Goal: Book appointment/travel/reservation

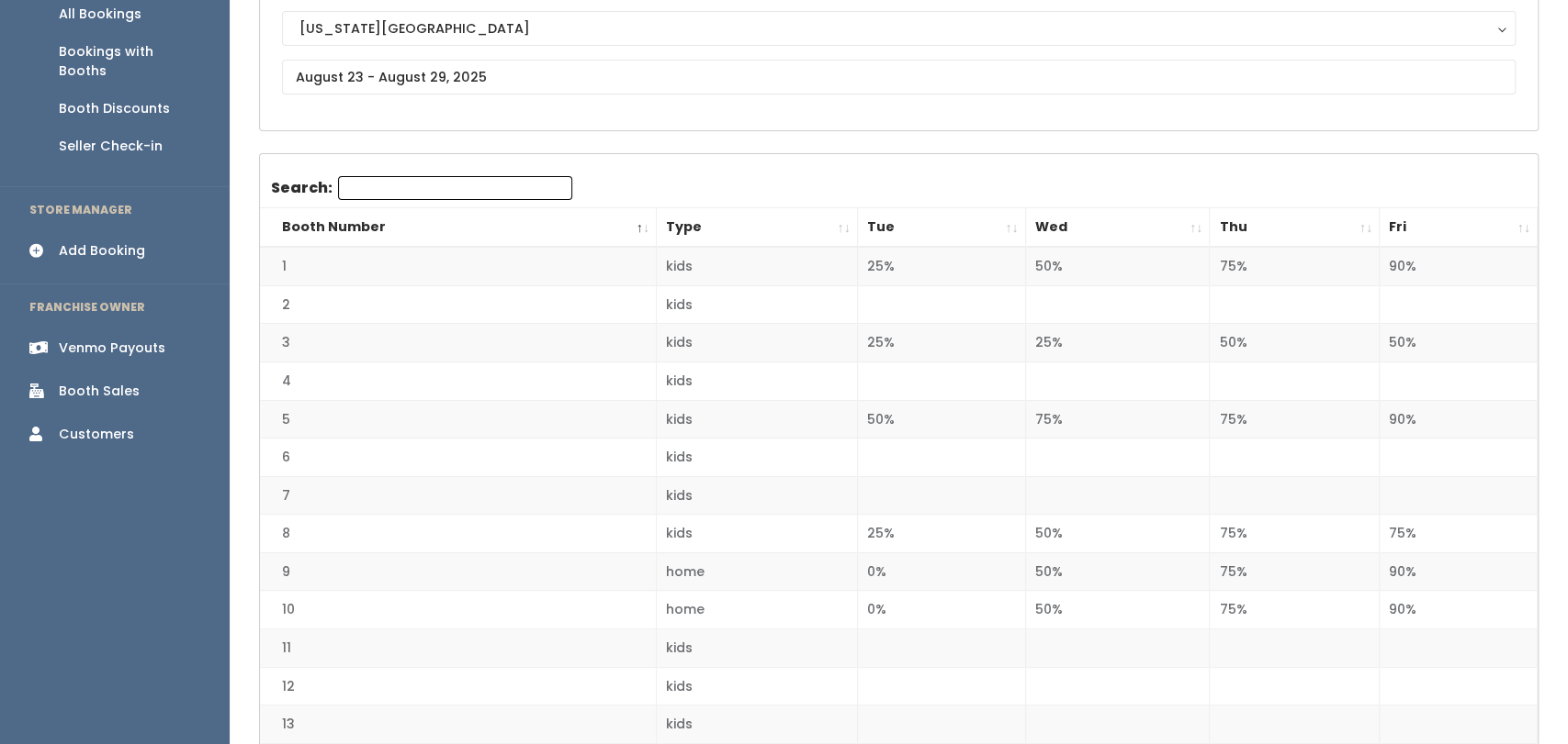
scroll to position [200, 0]
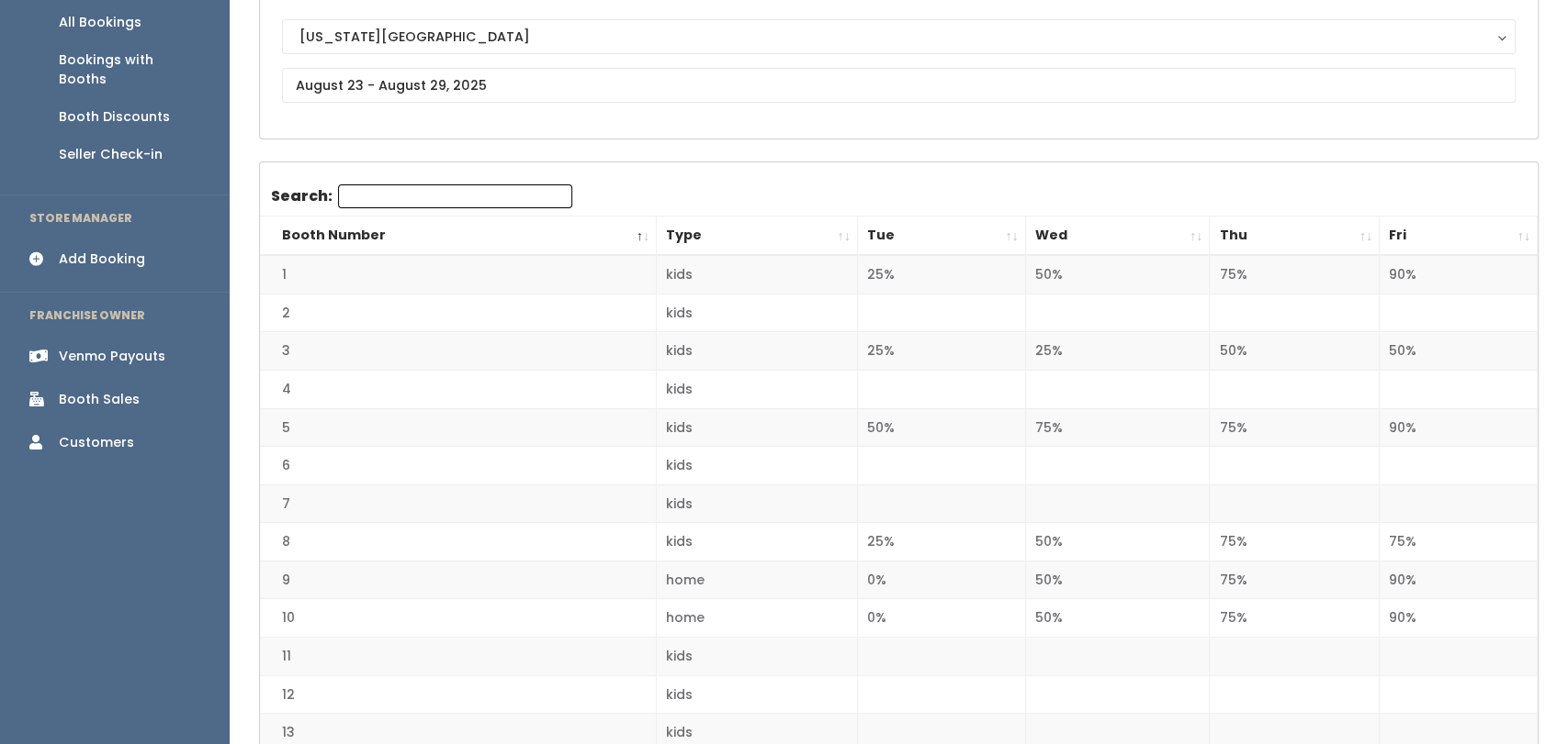
click at [109, 250] on div "Add Booking" at bounding box center [101, 259] width 86 height 19
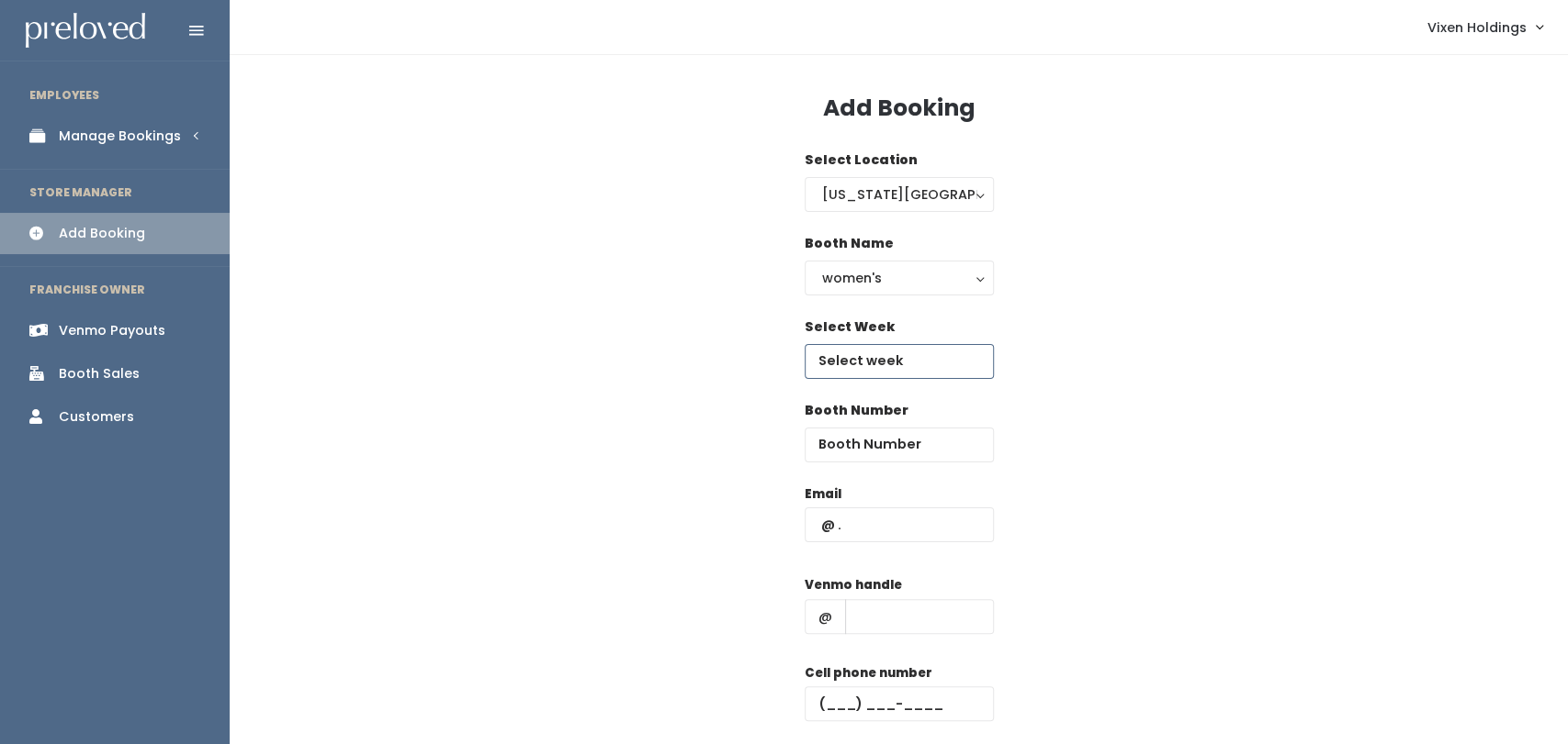
click at [927, 371] on body "EMPLOYEES Manage Bookings Booths by Week All Bookings Bookings with Booths Boot…" at bounding box center [784, 439] width 1568 height 879
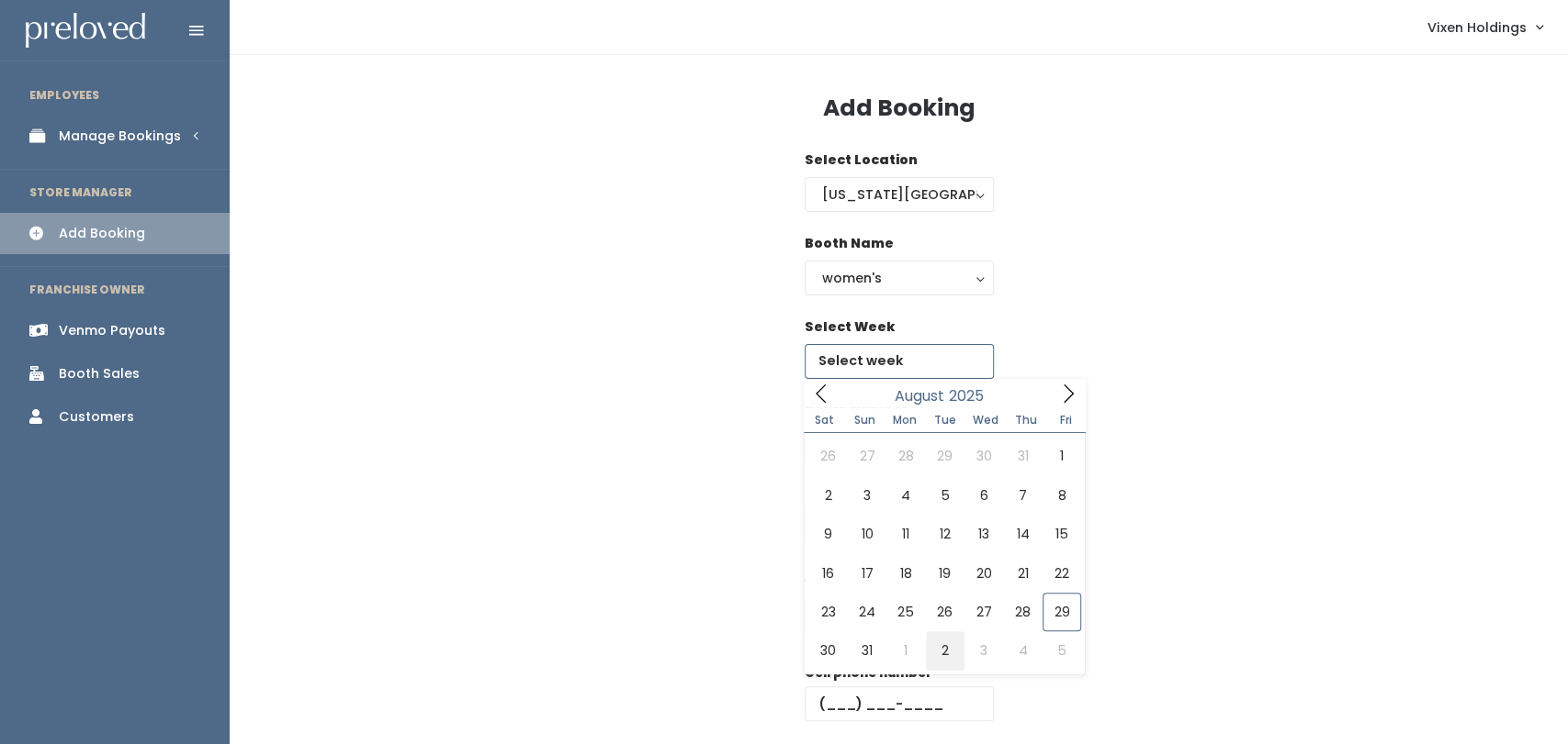
type input "August 30 to September 5"
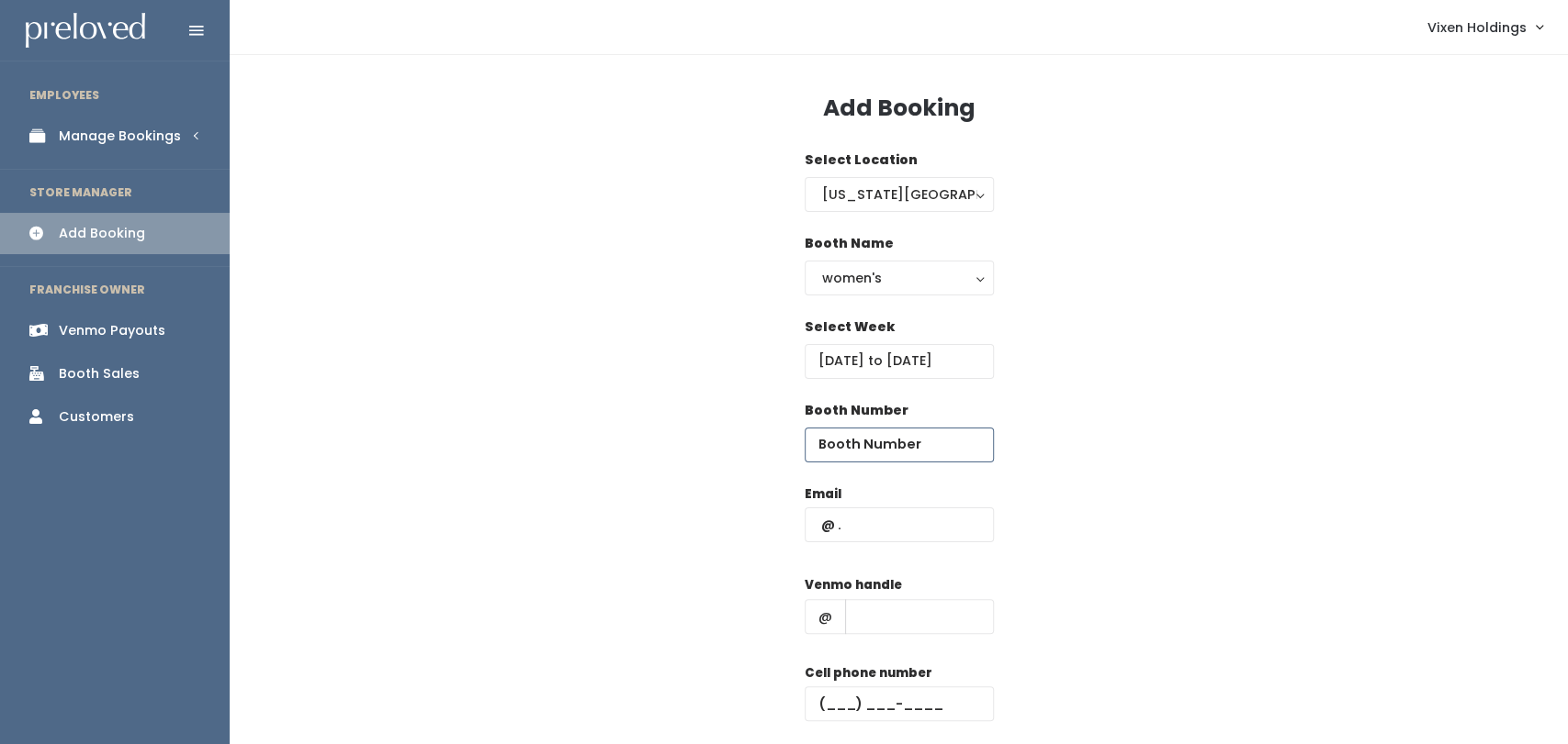
click at [890, 451] on input "number" at bounding box center [899, 445] width 189 height 35
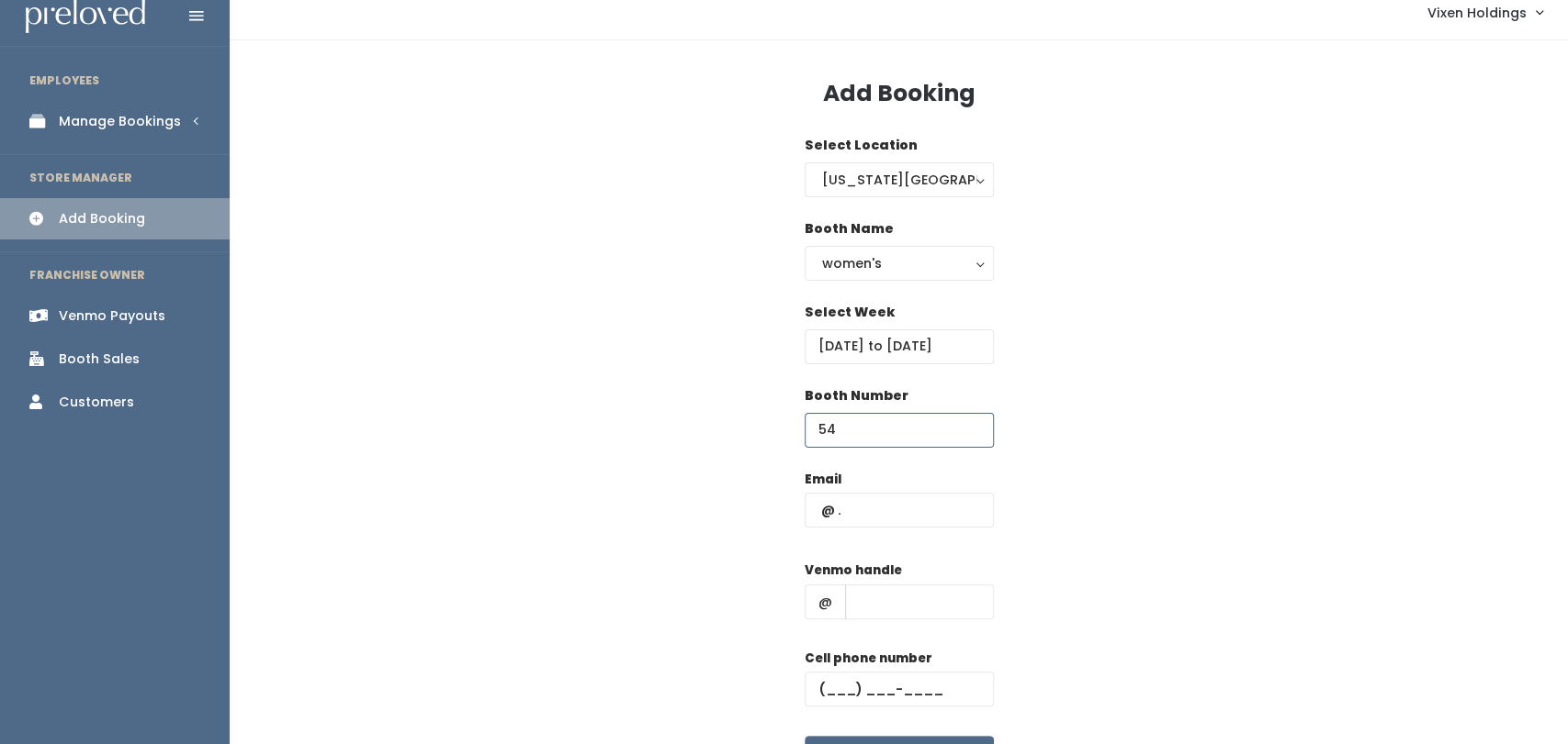
scroll to position [135, 0]
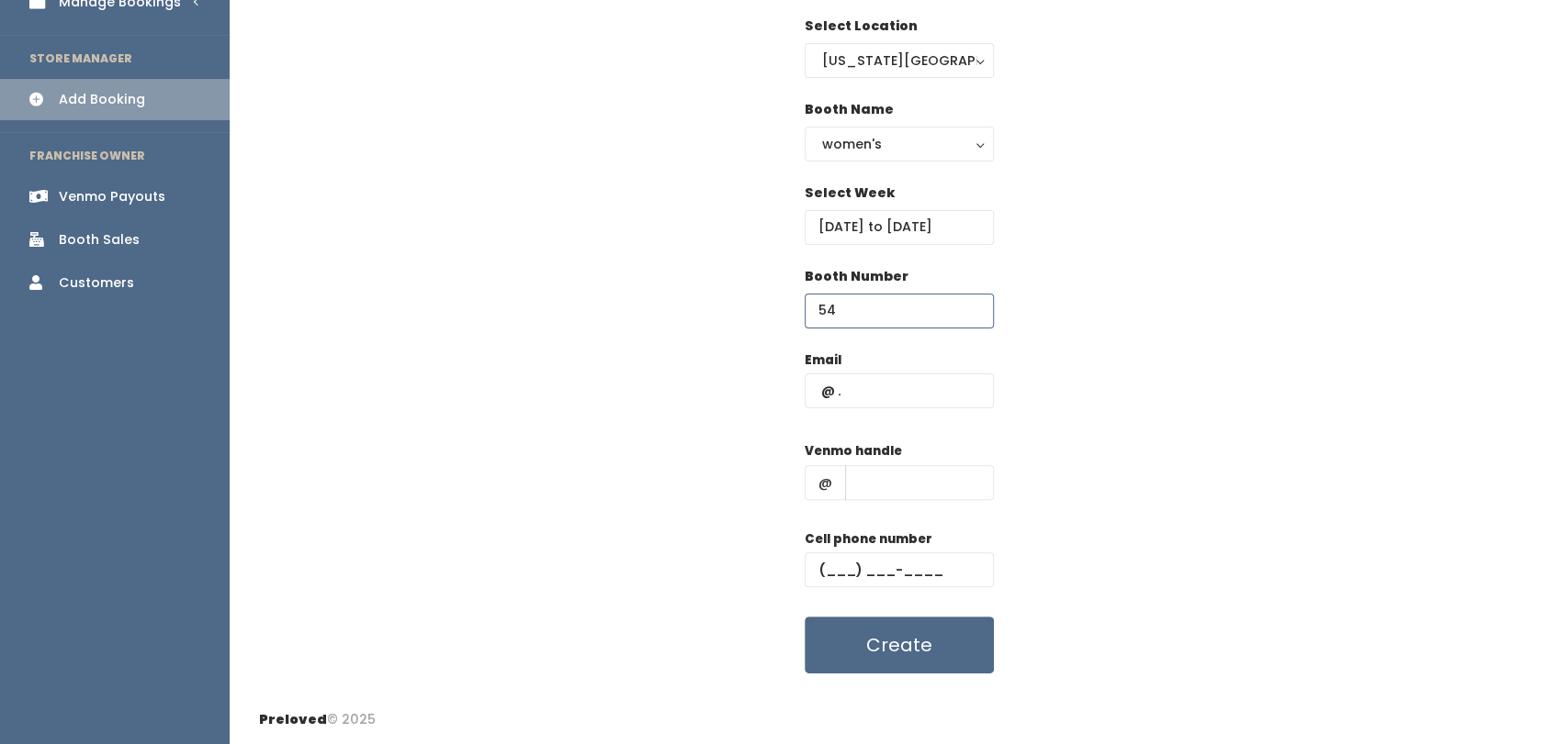
type input "54"
click at [819, 393] on input "text" at bounding box center [899, 390] width 189 height 35
paste input "(405) 641-9179"
type input "("
click at [831, 398] on input "text" at bounding box center [899, 390] width 189 height 35
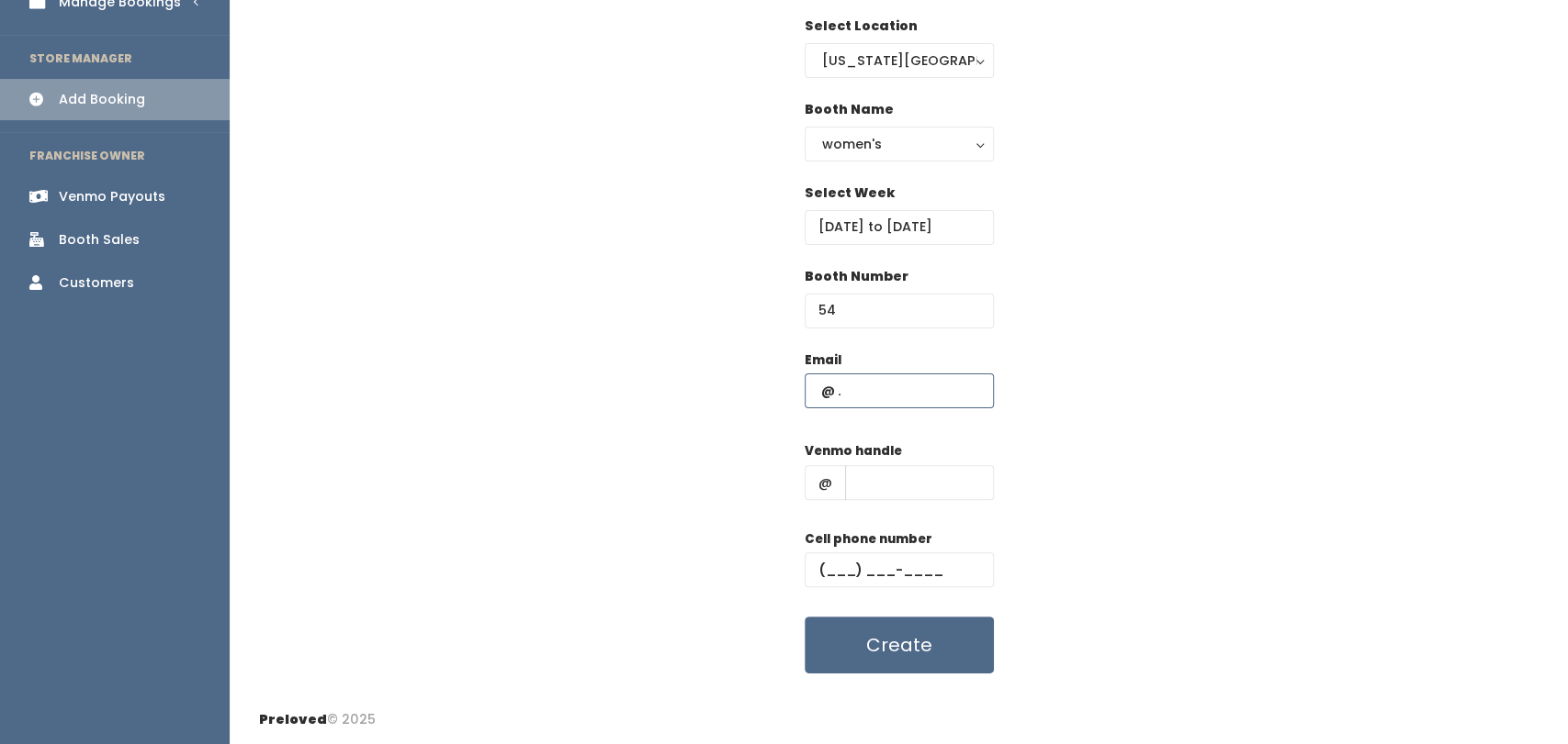
paste input "pyle.cindy@yahoo.com"
type input "pyle.cindy@yahoo.com"
click at [835, 574] on input "text" at bounding box center [899, 570] width 189 height 35
paste input "[PHONE_NUMBER]"
type input "[PHONE_NUMBER]"
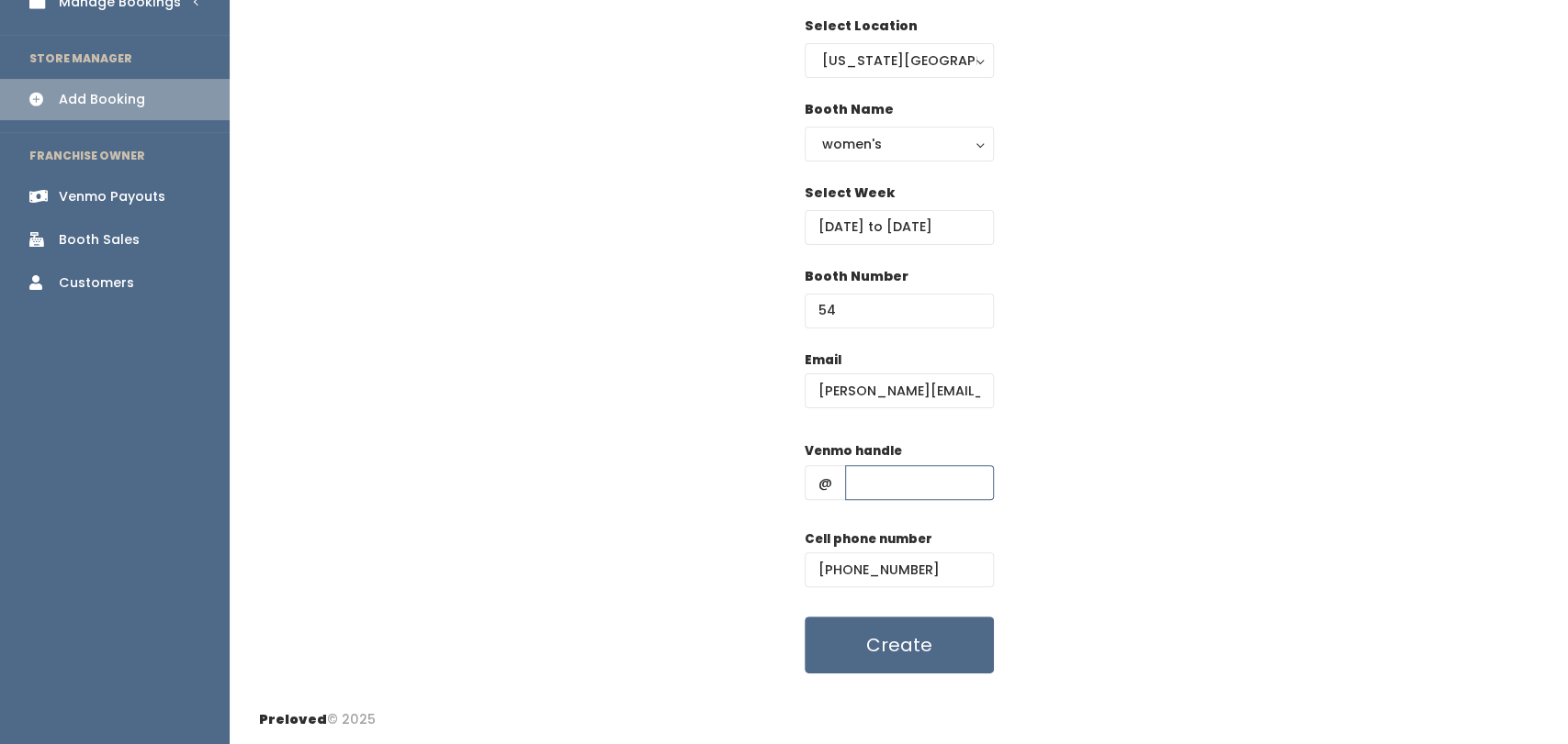
click at [906, 476] on input "text" at bounding box center [919, 482] width 149 height 35
paste input "[PERSON_NAME]"
type input "[PERSON_NAME]"
click at [938, 659] on button "Create" at bounding box center [899, 645] width 189 height 56
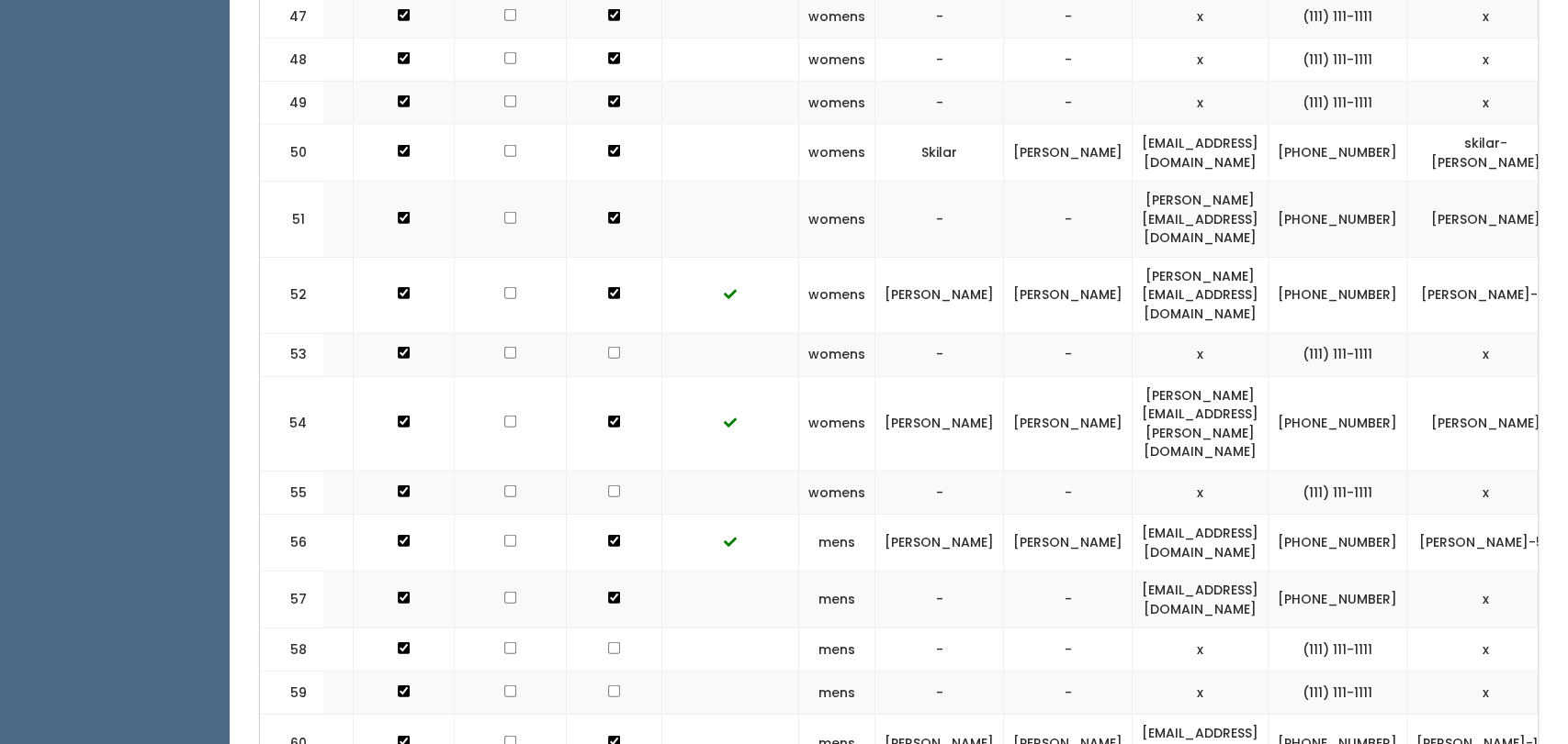
scroll to position [0, 93]
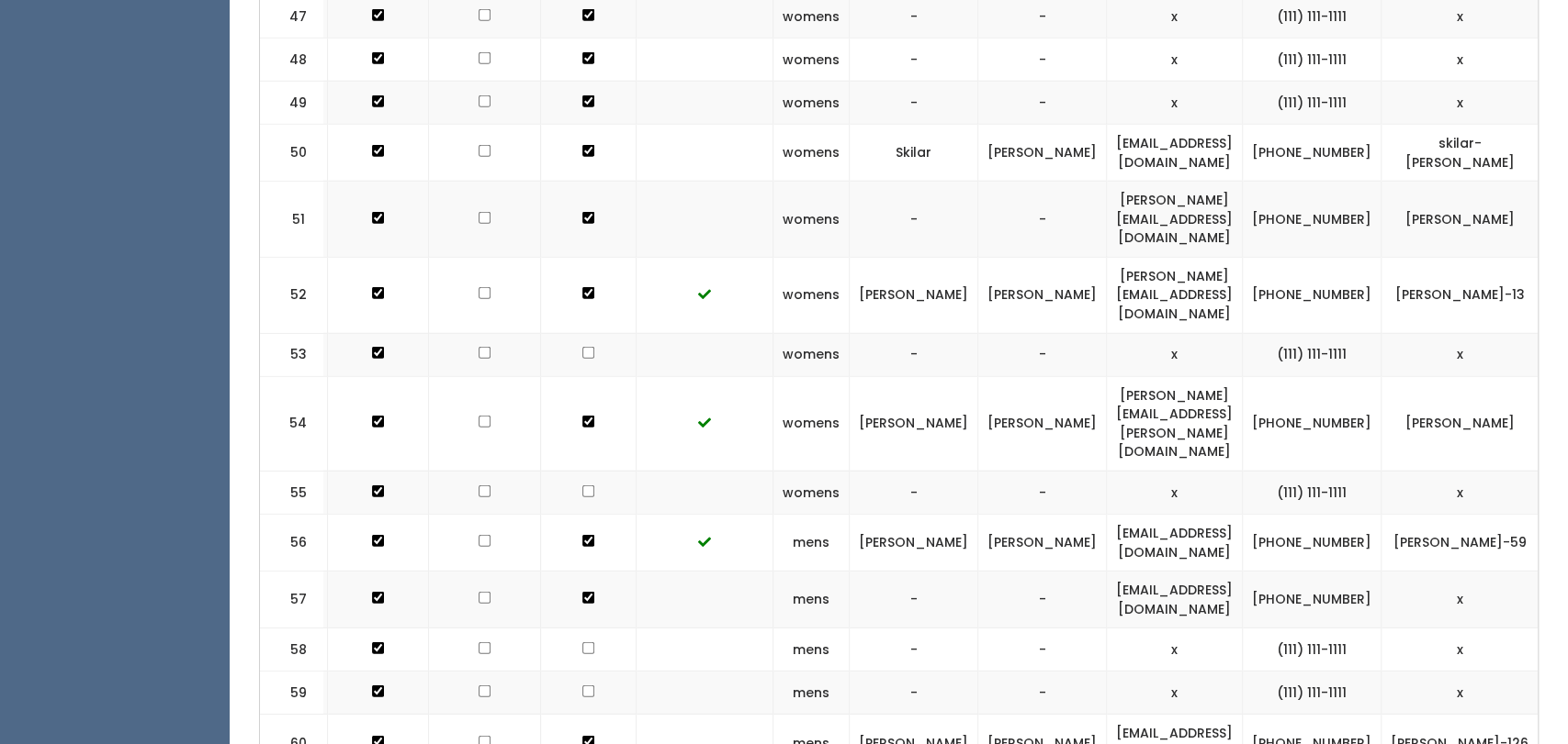
click at [1173, 376] on td "[PERSON_NAME][EMAIL_ADDRESS][PERSON_NAME][DOMAIN_NAME]" at bounding box center [1174, 423] width 136 height 94
drag, startPoint x: 1179, startPoint y: 283, endPoint x: 983, endPoint y: 294, distance: 196.3
click at [1106, 376] on td "pyle.cindy@yahoo.com" at bounding box center [1174, 423] width 136 height 94
copy td "pyle.cindy@yahoo.com"
click at [1278, 376] on td "[PHONE_NUMBER]" at bounding box center [1312, 423] width 139 height 94
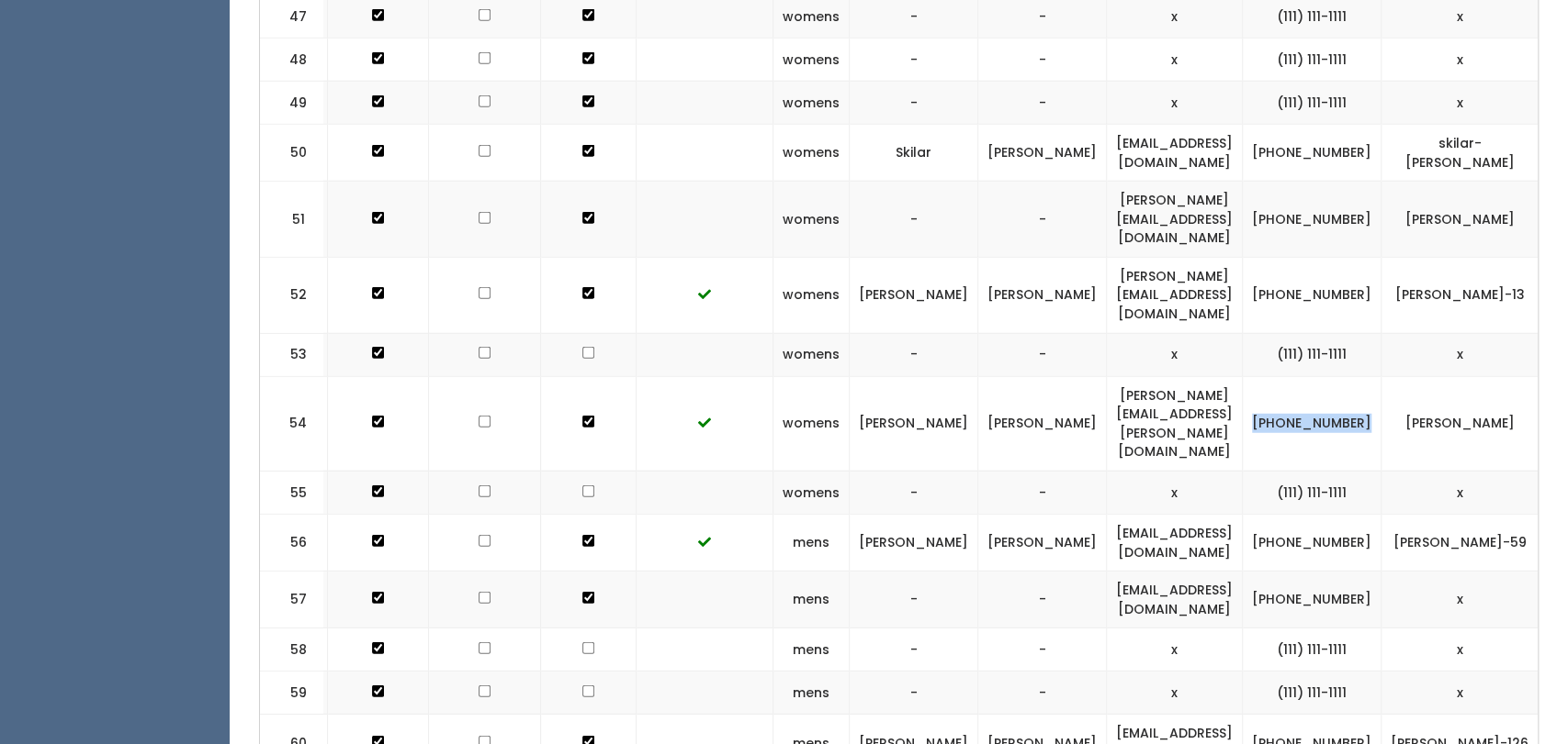
drag, startPoint x: 1284, startPoint y: 290, endPoint x: 1227, endPoint y: 266, distance: 61.8
click at [1243, 376] on td "[PHONE_NUMBER]" at bounding box center [1312, 423] width 139 height 94
copy td "[PHONE_NUMBER]"
click at [1416, 376] on td "[PERSON_NAME]" at bounding box center [1459, 423] width 157 height 94
drag, startPoint x: 1428, startPoint y: 281, endPoint x: 1331, endPoint y: 291, distance: 97.5
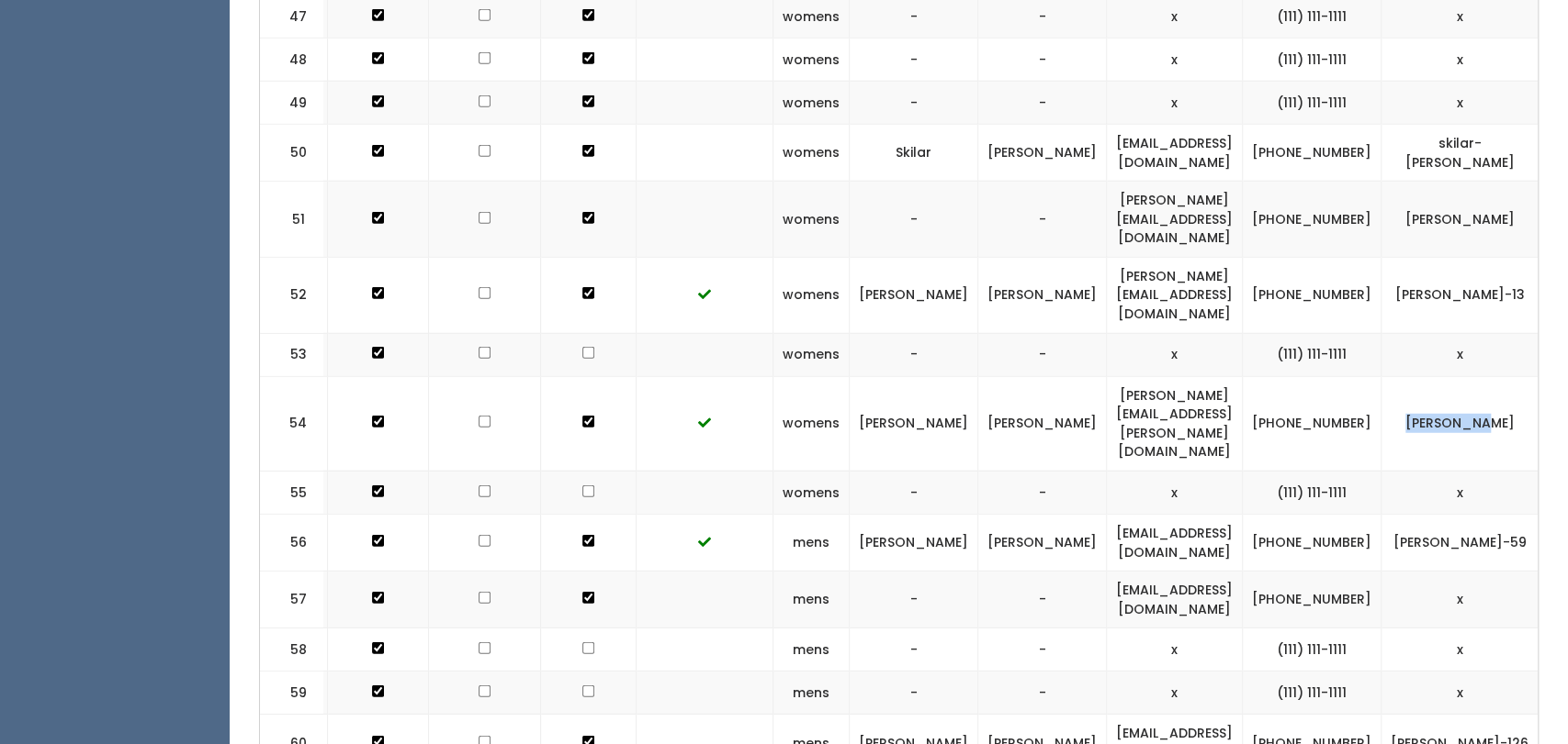
click at [1381, 376] on td "[PERSON_NAME]" at bounding box center [1459, 423] width 157 height 94
copy td "[PERSON_NAME]"
click at [1170, 376] on td "[PERSON_NAME][EMAIL_ADDRESS][PERSON_NAME][DOMAIN_NAME]" at bounding box center [1174, 423] width 136 height 94
drag, startPoint x: 1182, startPoint y: 281, endPoint x: 1018, endPoint y: 291, distance: 164.3
click at [1106, 376] on td "[PERSON_NAME][EMAIL_ADDRESS][PERSON_NAME][DOMAIN_NAME]" at bounding box center [1174, 423] width 136 height 94
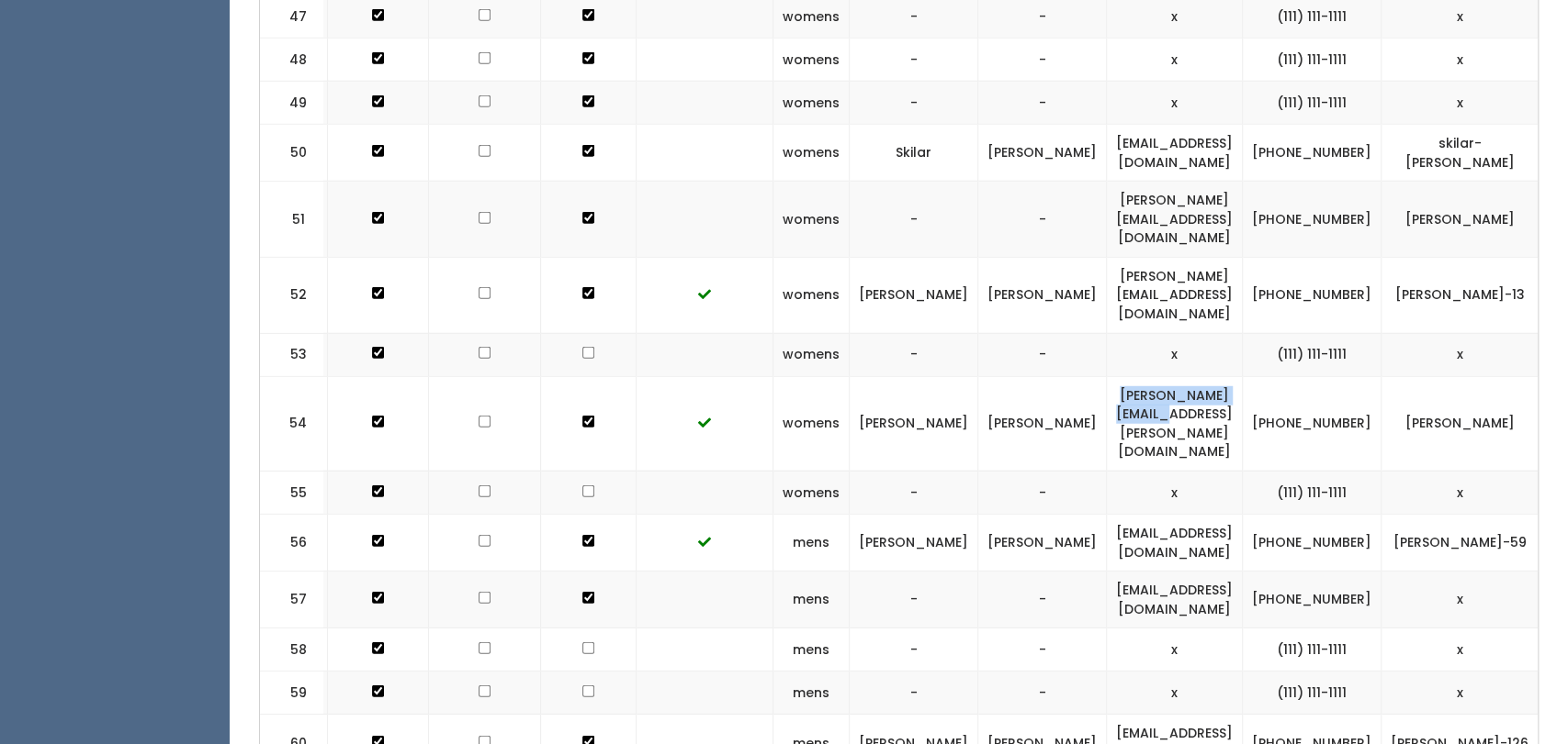
copy td "[PERSON_NAME][EMAIL_ADDRESS][PERSON_NAME][DOMAIN_NAME]"
drag, startPoint x: 1426, startPoint y: 285, endPoint x: 1330, endPoint y: 281, distance: 96.1
click at [1381, 376] on td "[PERSON_NAME]" at bounding box center [1459, 423] width 157 height 94
copy td "cindy-pyle"
drag, startPoint x: 1291, startPoint y: 294, endPoint x: 1220, endPoint y: 269, distance: 75.3
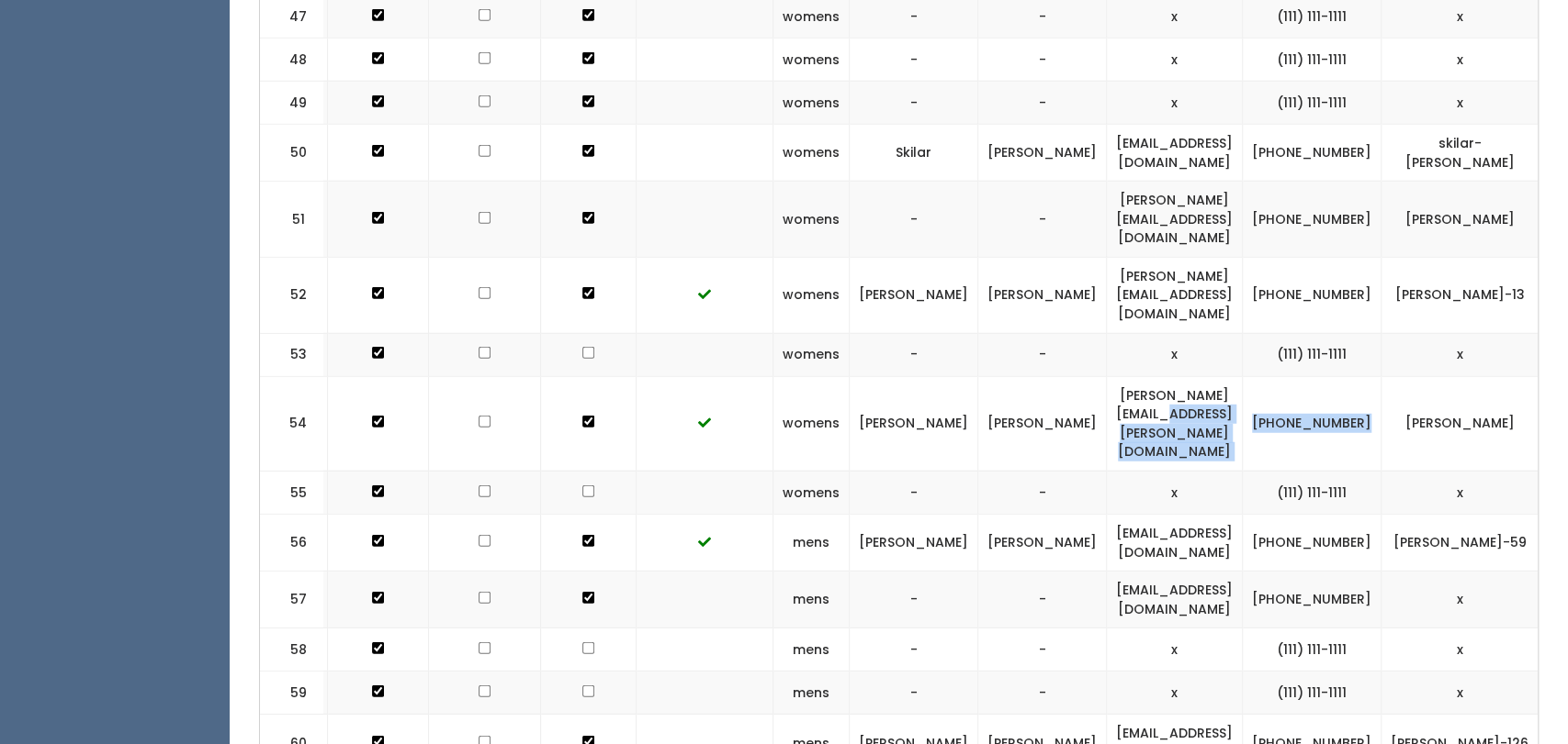
click at [1220, 376] on tr "54 womens Cindy Pyle pyle.cindy@yahoo.com (405) 245-1095 cindy-pyle" at bounding box center [893, 423] width 1451 height 94
copy tr "(405) 245-1095"
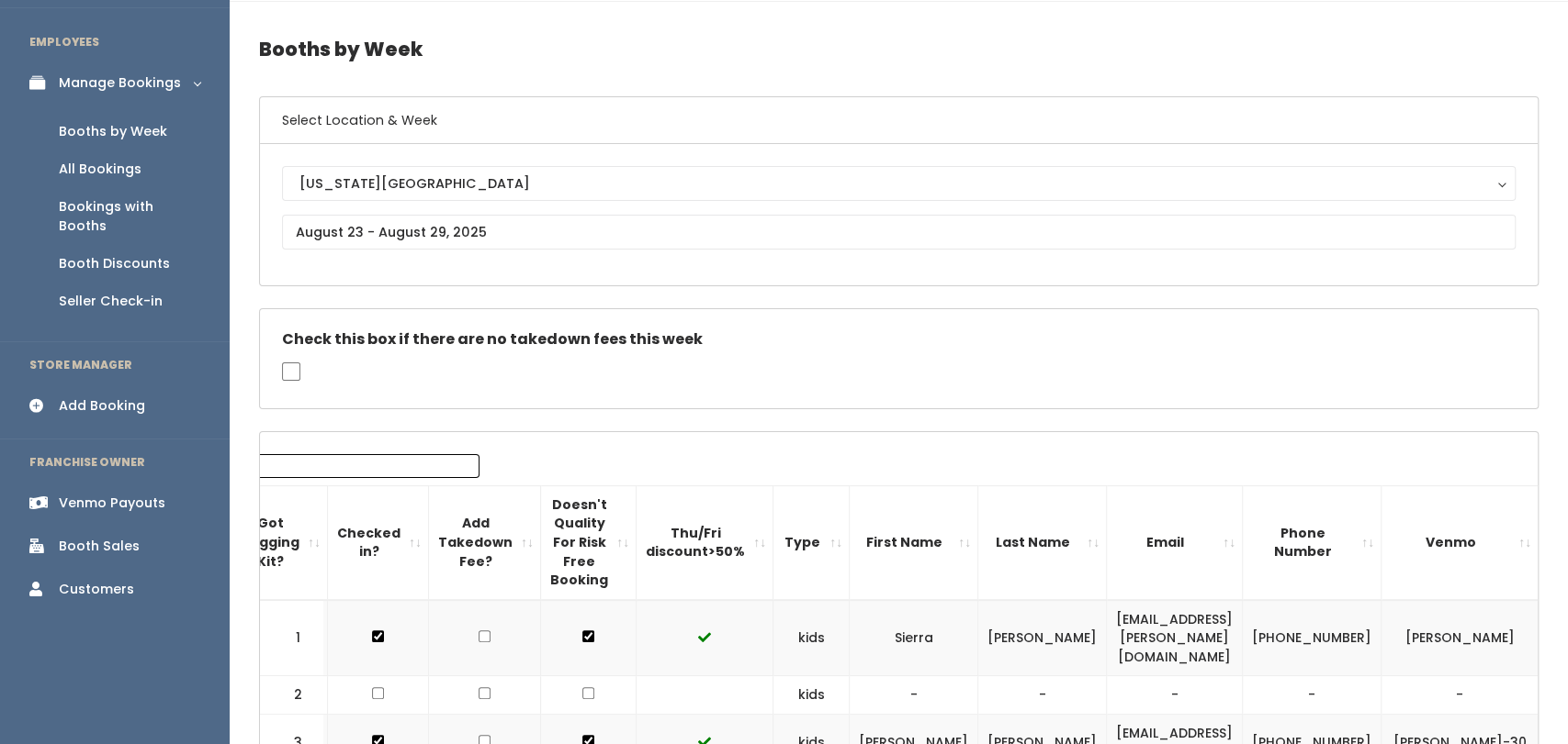
scroll to position [0, 0]
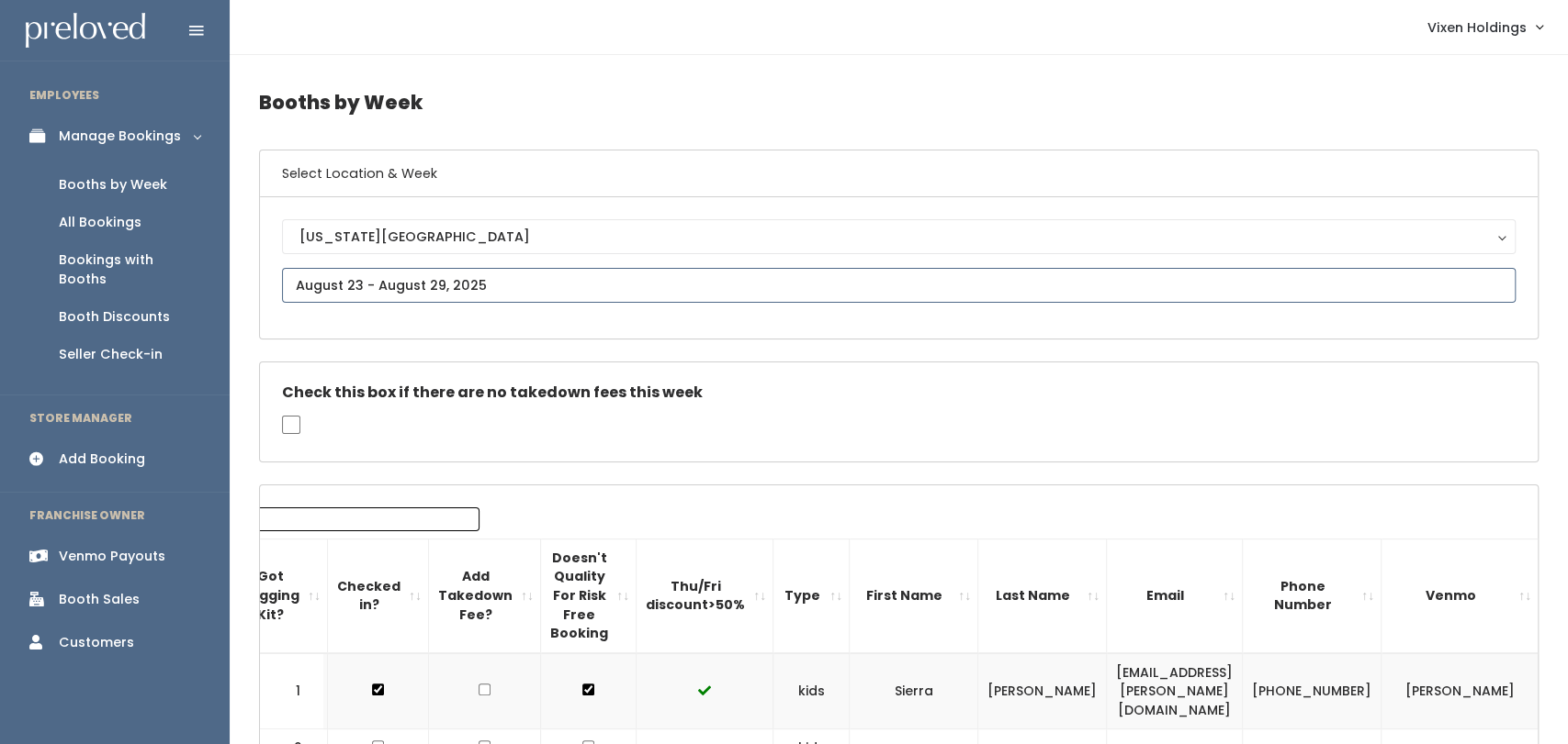
click at [459, 278] on input "text" at bounding box center [898, 285] width 1233 height 35
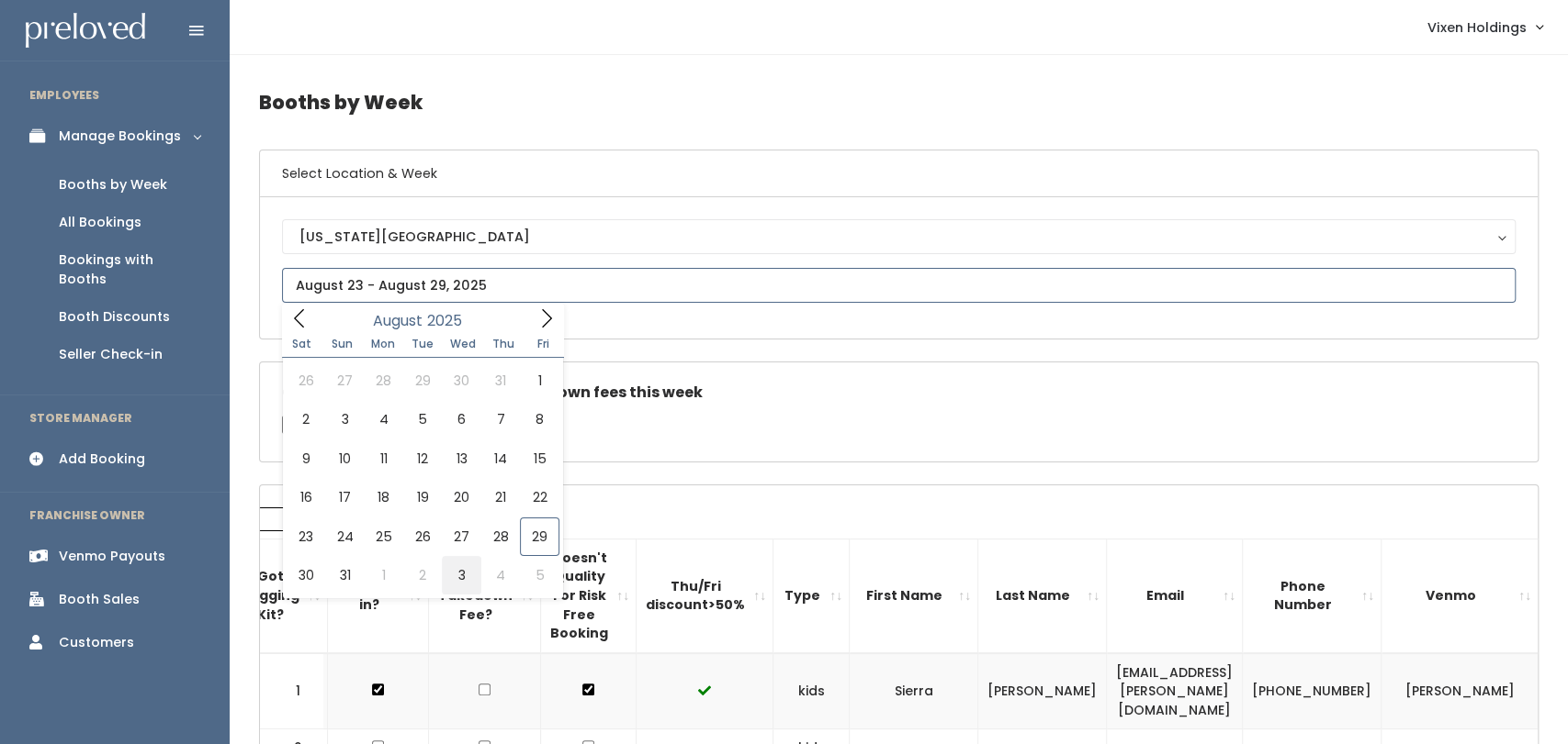
type input "[DATE] to [DATE]"
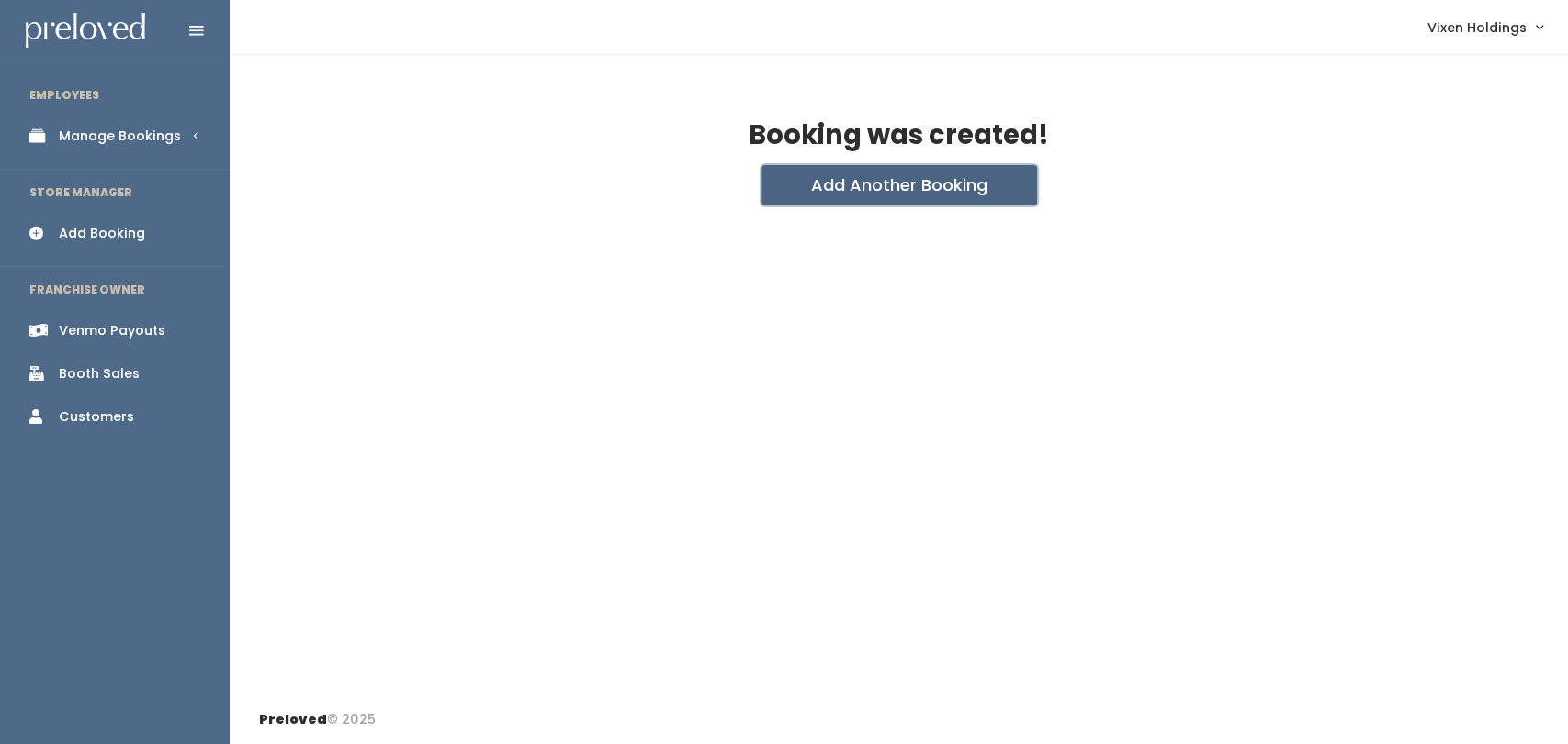
click at [930, 168] on button "Add Another Booking" at bounding box center [899, 185] width 276 height 41
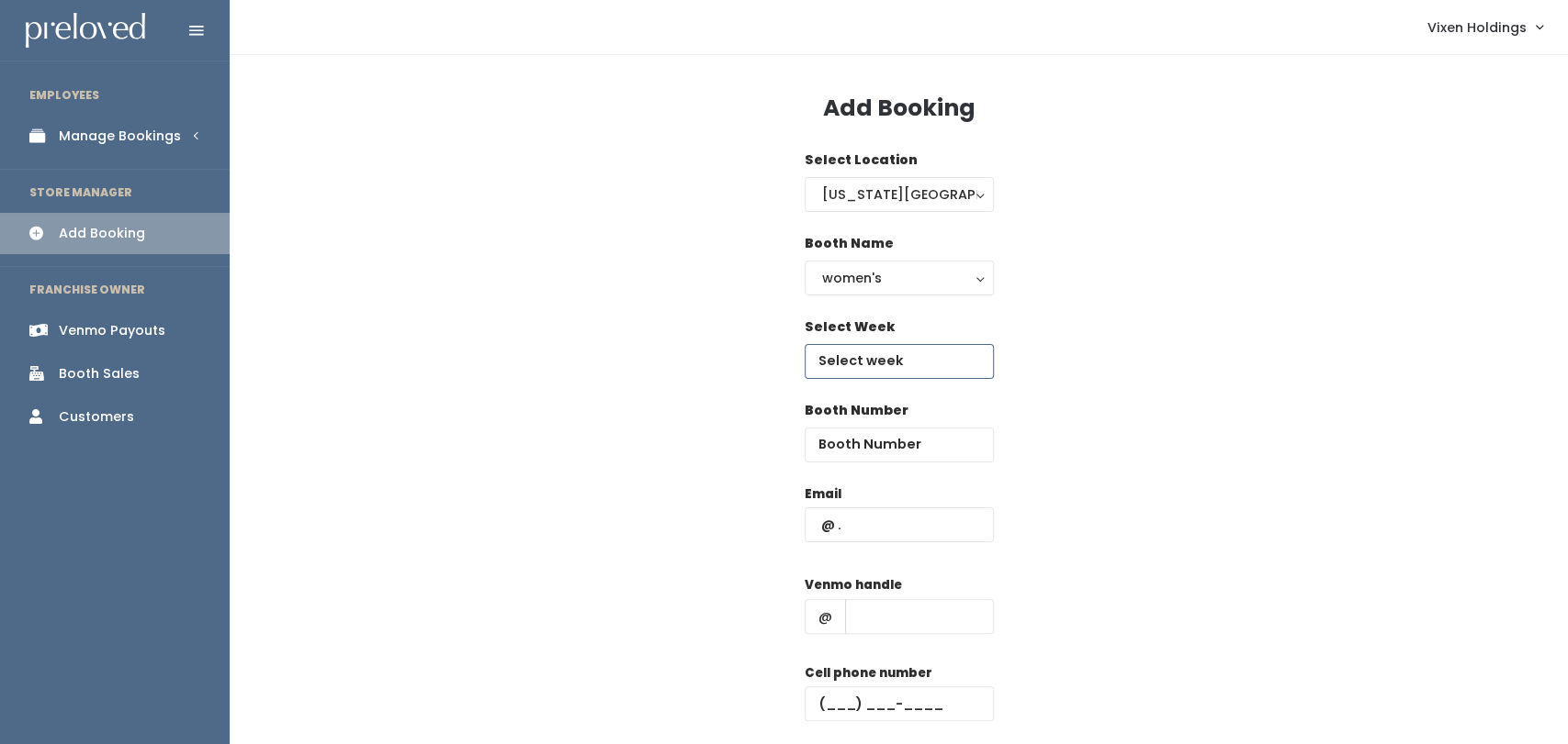
click at [937, 364] on body "EMPLOYEES Manage Bookings Booths by Week All Bookings Bookings with Booths Boot…" at bounding box center [784, 439] width 1568 height 879
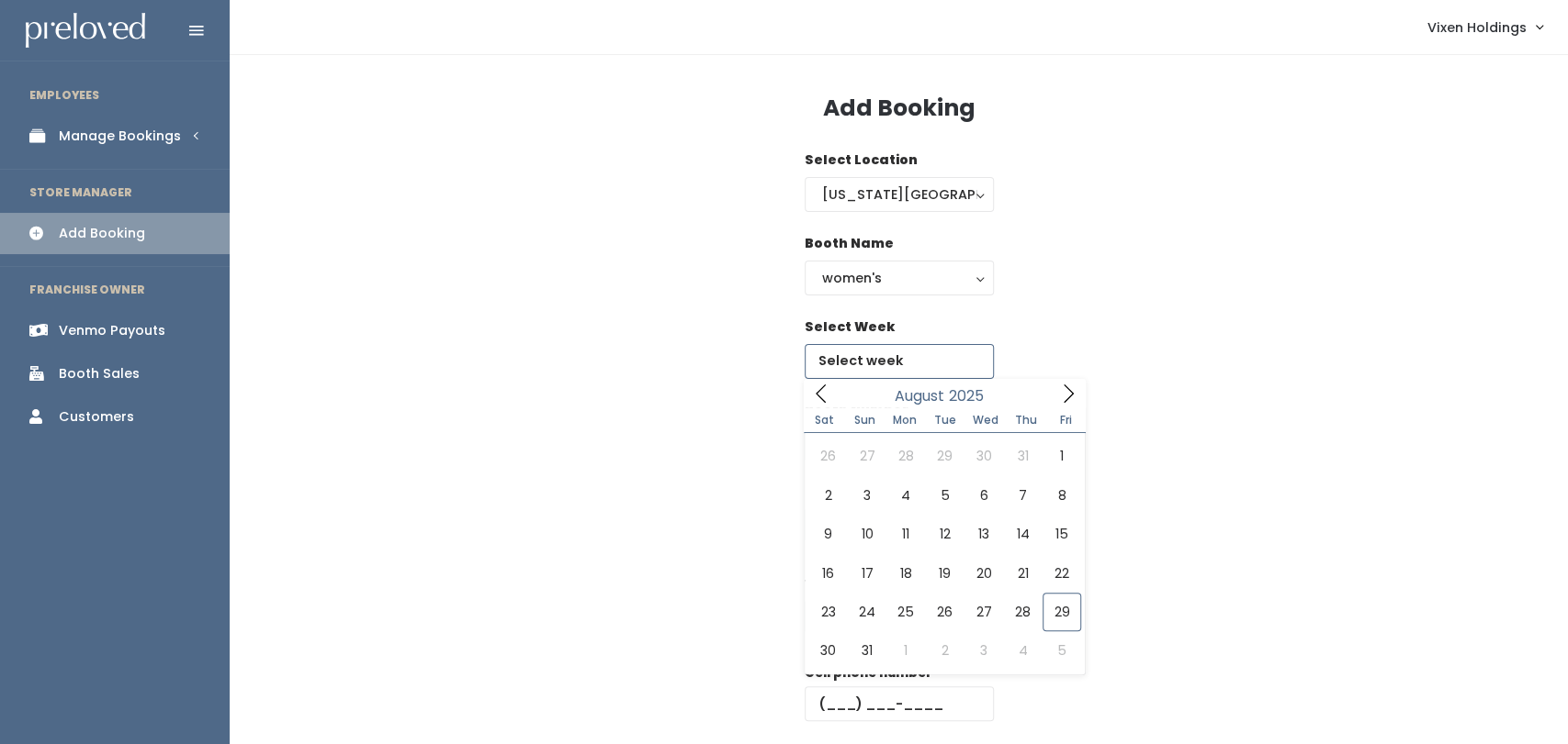
click at [1068, 395] on icon at bounding box center [1067, 393] width 20 height 20
type input "September 6 to September 12"
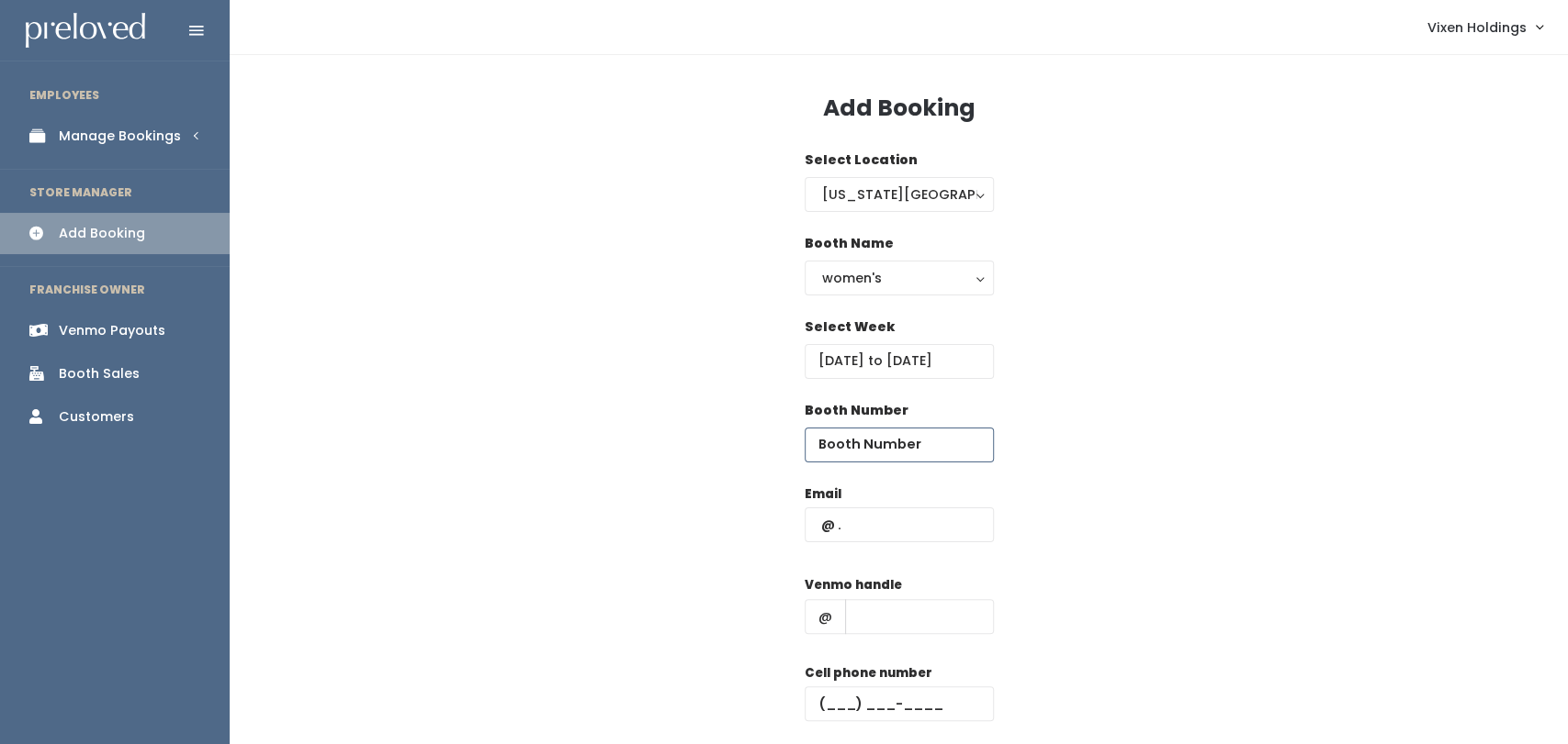
click at [867, 448] on input "number" at bounding box center [899, 445] width 189 height 35
type input "54"
click at [905, 623] on input "text" at bounding box center [919, 616] width 149 height 35
paste input "[PERSON_NAME]"
type input "[PERSON_NAME]"
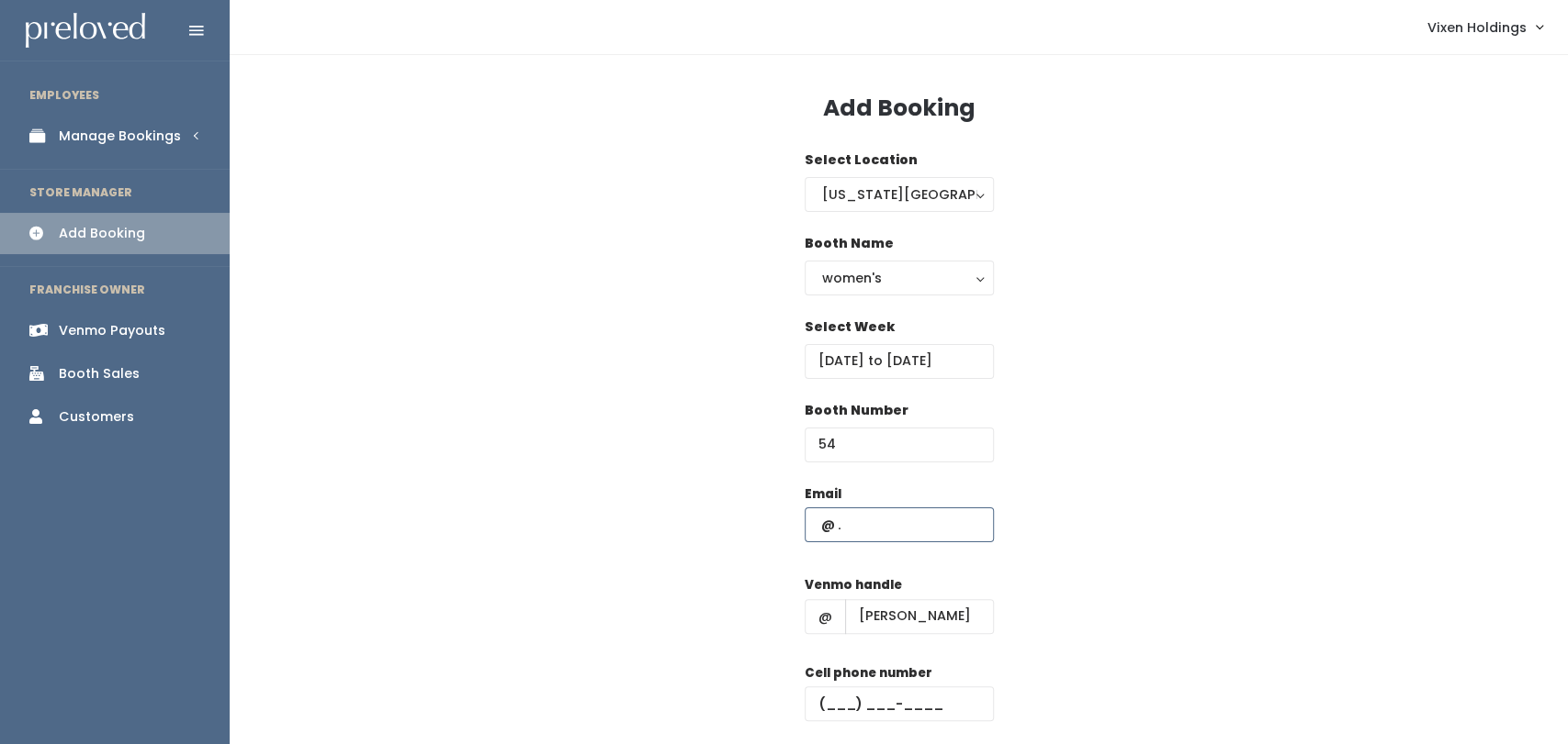
click at [901, 529] on input "text" at bounding box center [899, 524] width 189 height 35
click at [827, 529] on input "text" at bounding box center [899, 524] width 189 height 35
paste input "[PERSON_NAME][EMAIL_ADDRESS][PERSON_NAME][DOMAIN_NAME]"
type input "[PERSON_NAME][EMAIL_ADDRESS][PERSON_NAME][DOMAIN_NAME]"
click at [824, 705] on input "text" at bounding box center [899, 703] width 189 height 35
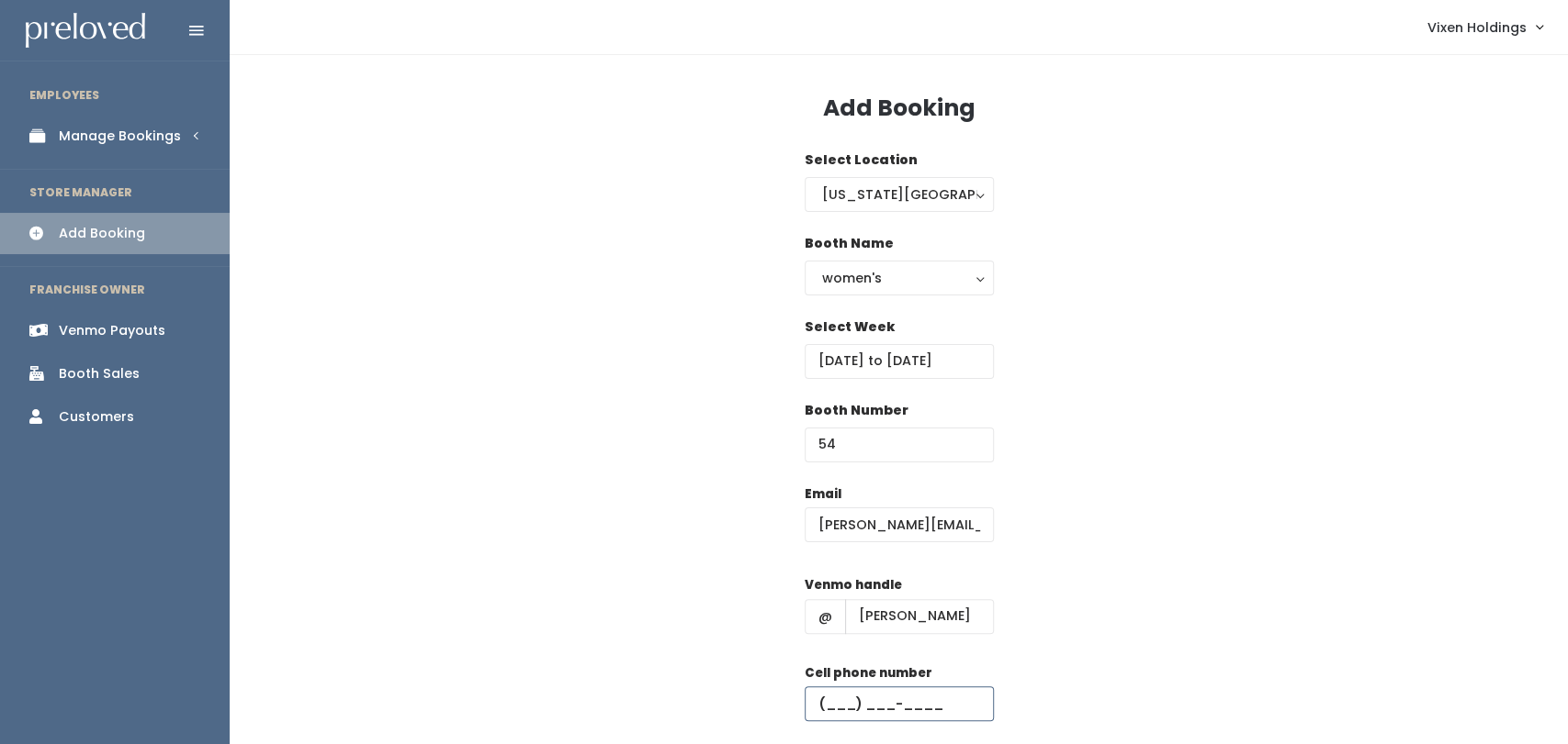
paste input "[PHONE_NUMBER]"
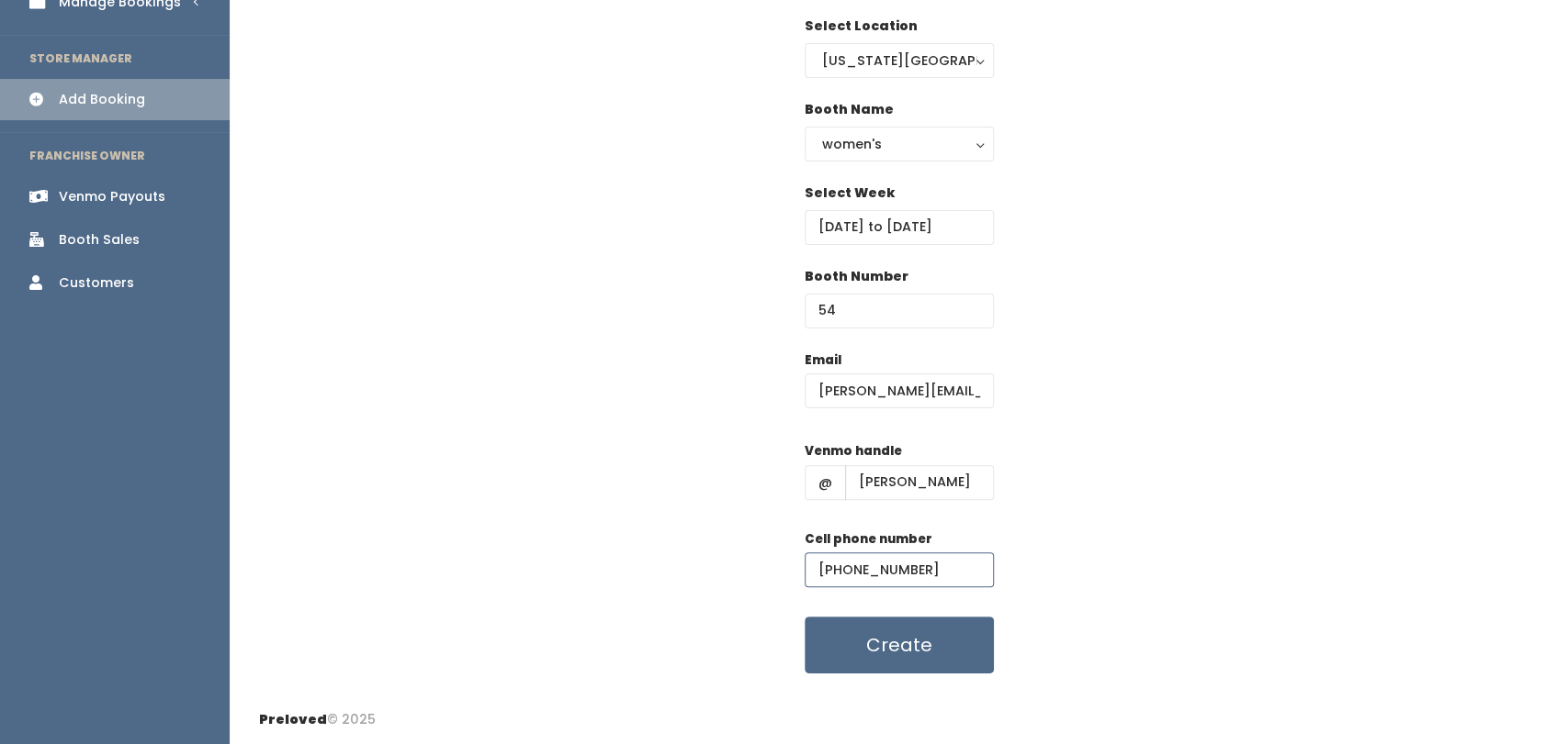
scroll to position [132, 0]
type input "[PHONE_NUMBER]"
click at [918, 656] on button "Create" at bounding box center [899, 646] width 189 height 56
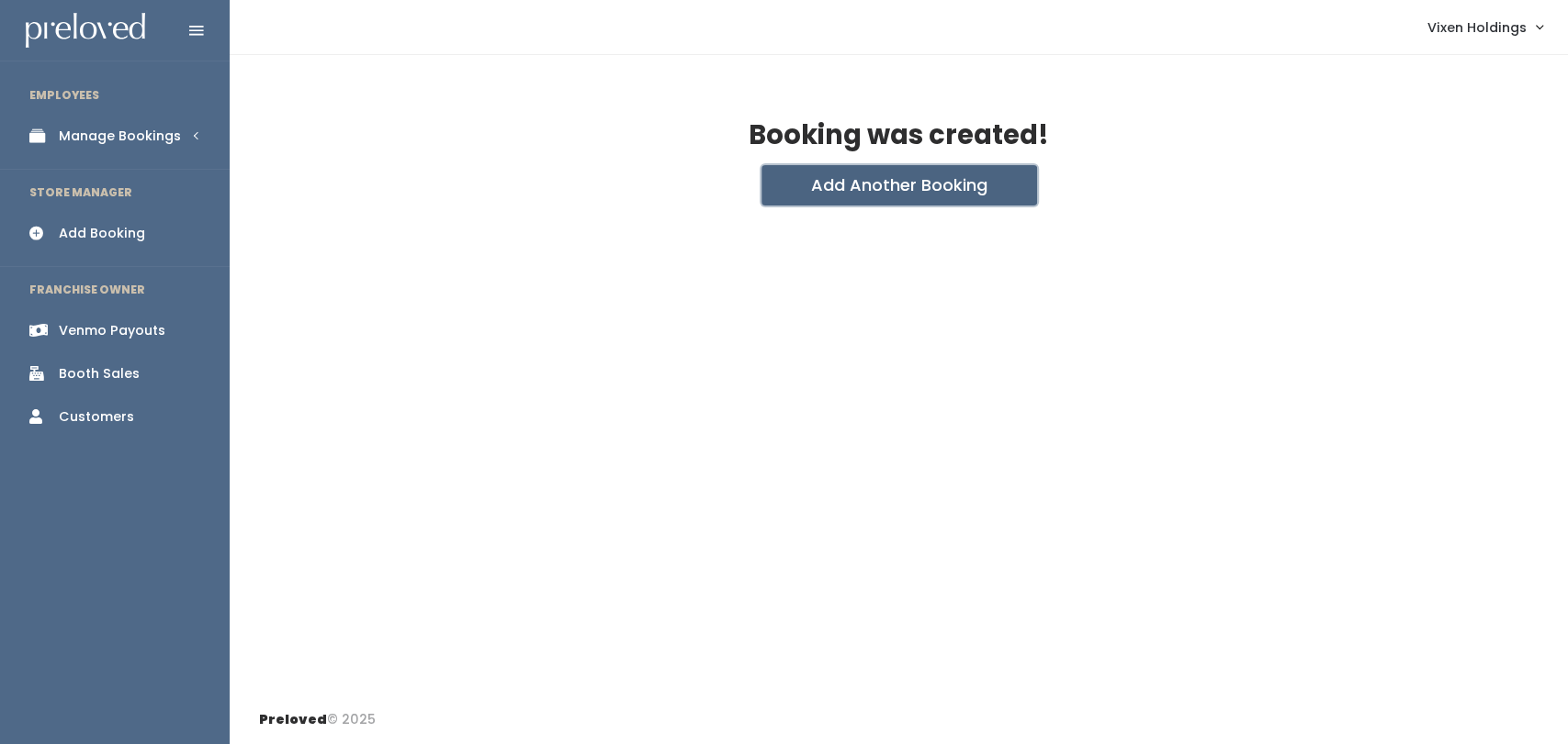
click at [950, 181] on button "Add Another Booking" at bounding box center [899, 185] width 276 height 41
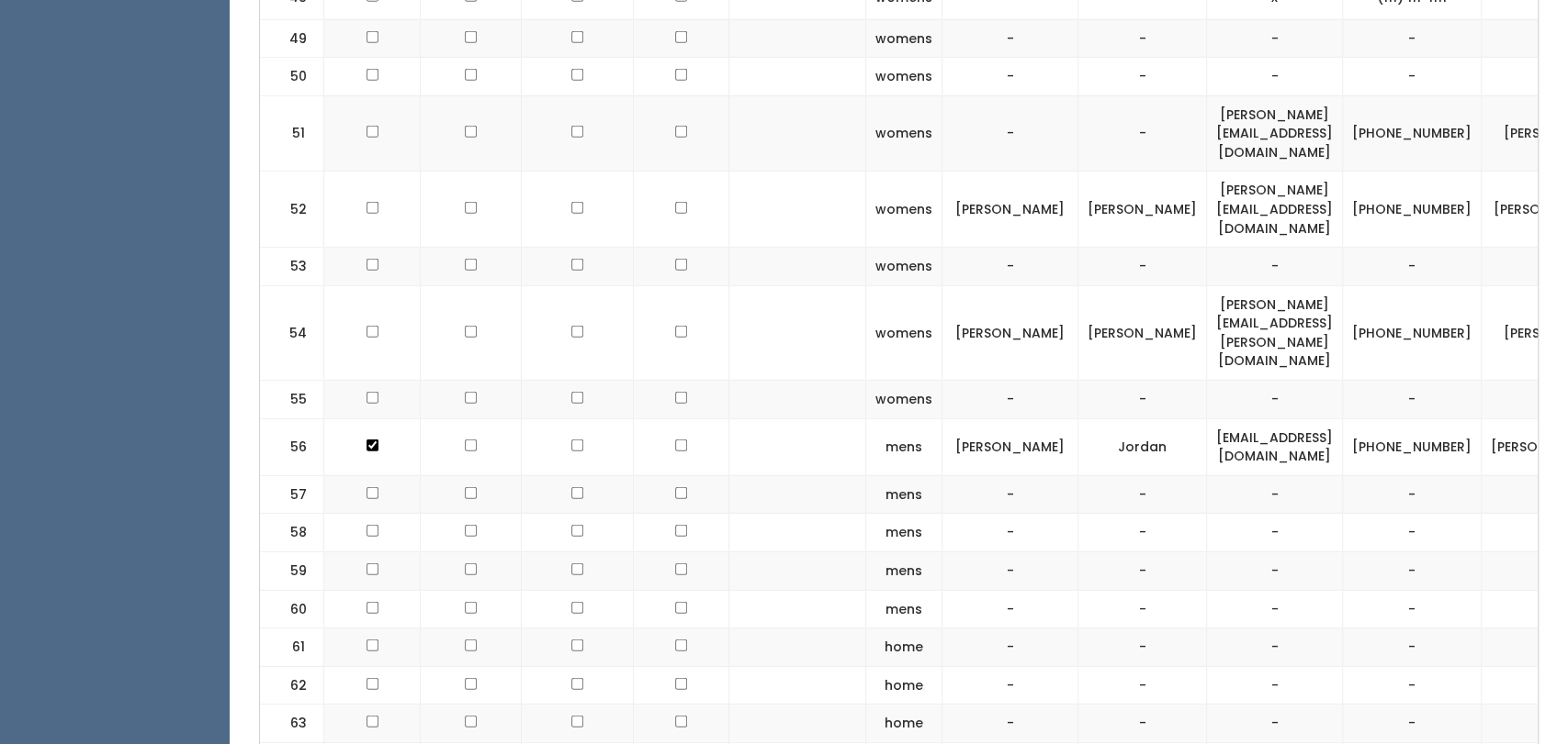
scroll to position [3382, 0]
checkbox input "true"
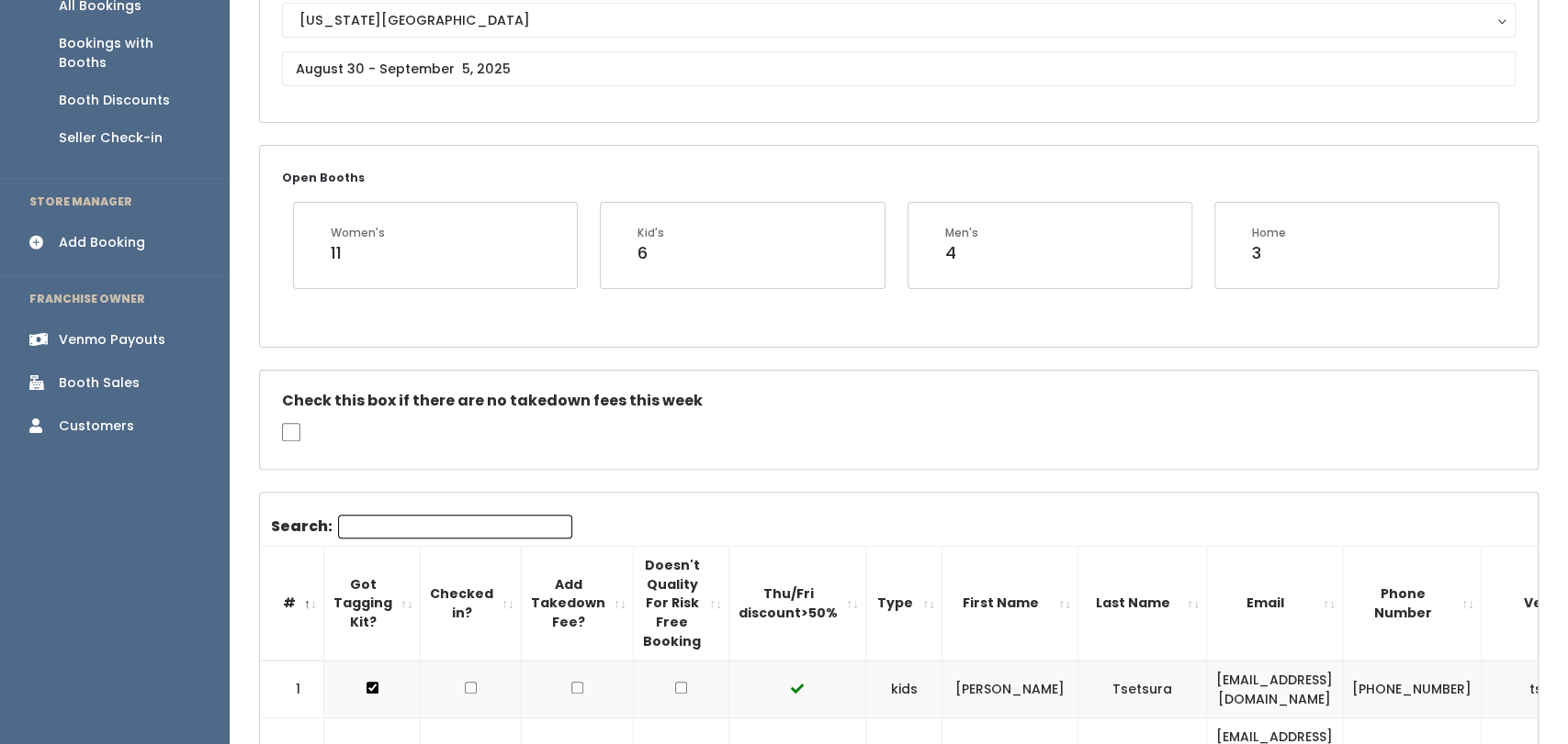
scroll to position [0, 0]
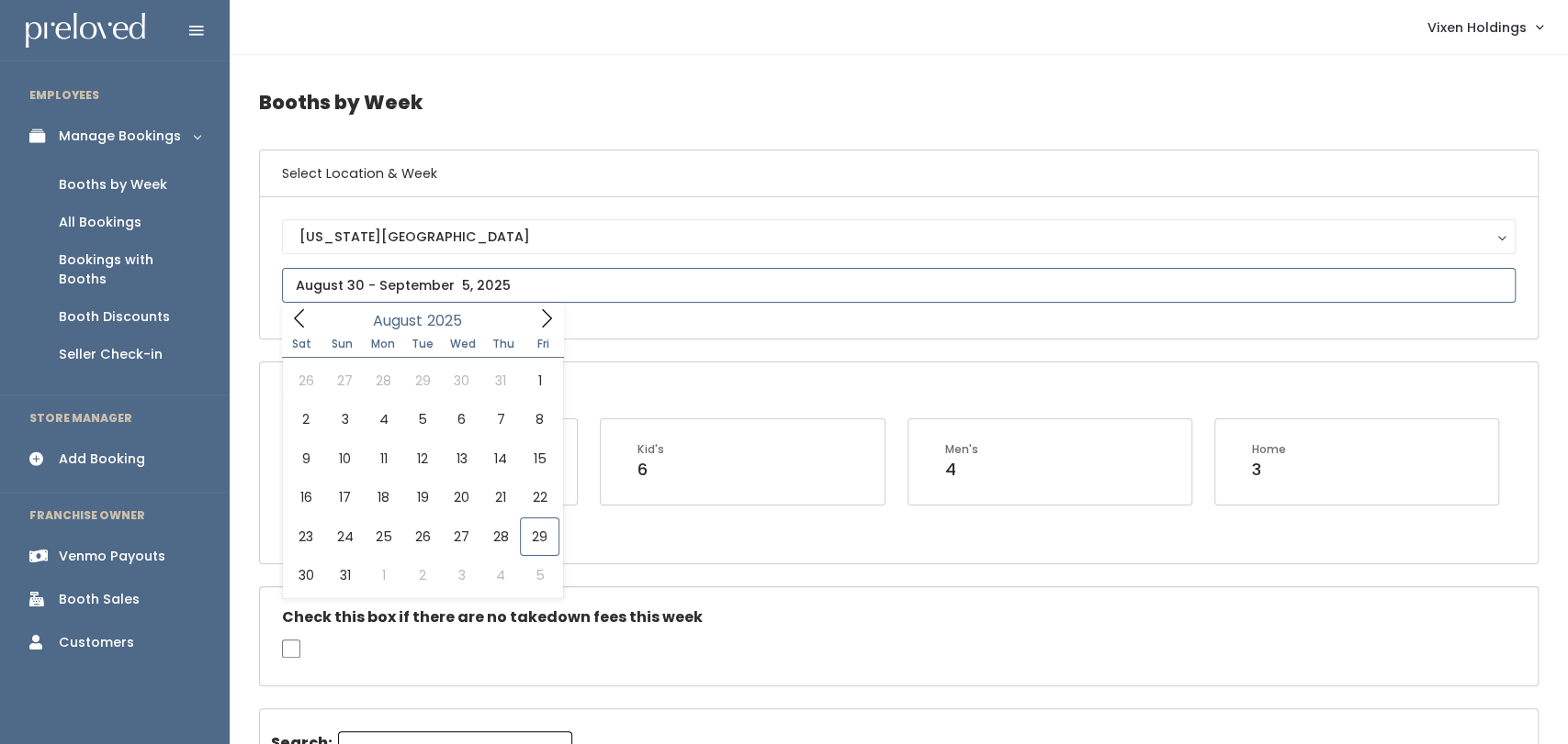
click at [545, 318] on icon at bounding box center [546, 318] width 20 height 20
type input "September 6 to September 12"
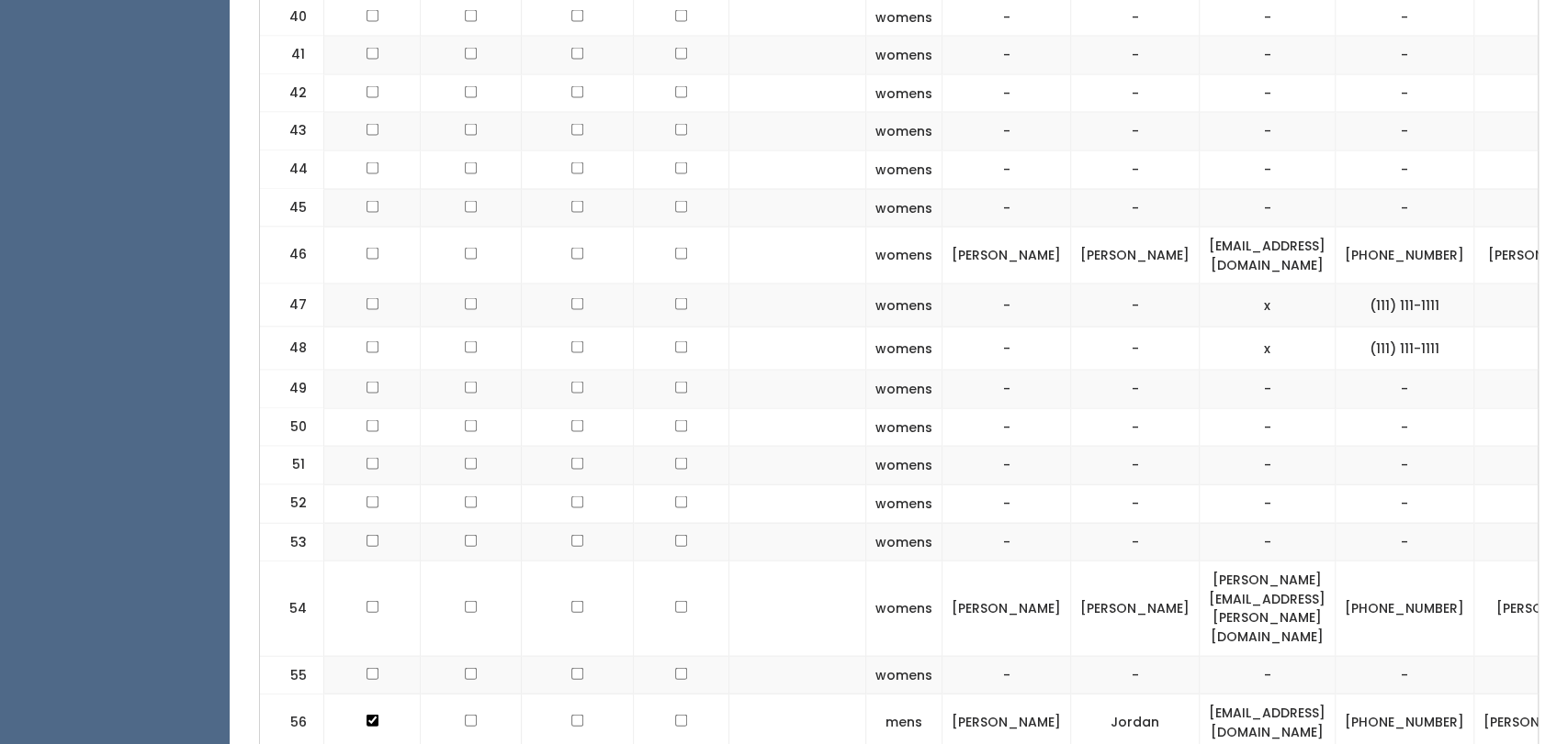
scroll to position [2805, 0]
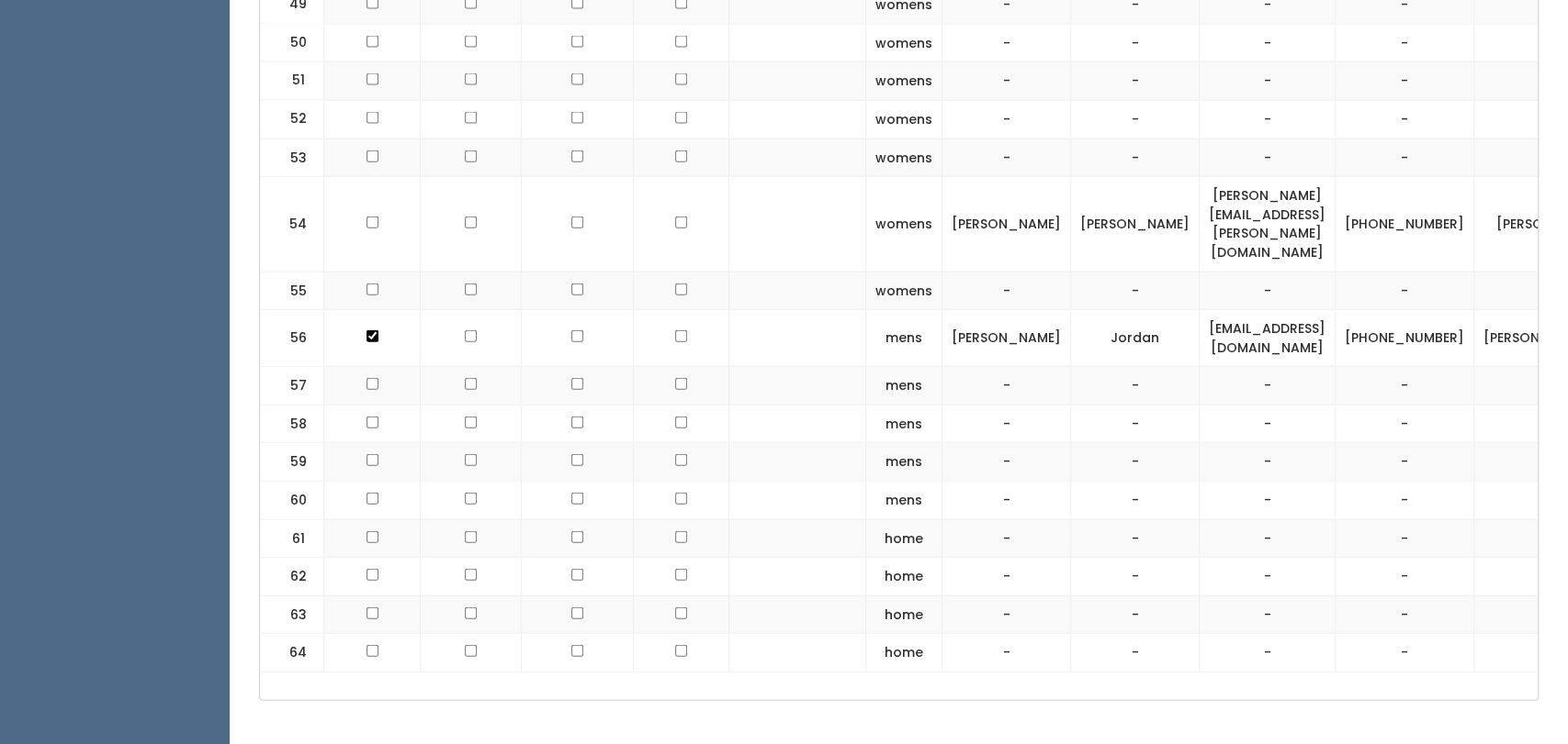
click at [368, 198] on td at bounding box center [372, 224] width 96 height 94
checkbox input "false"
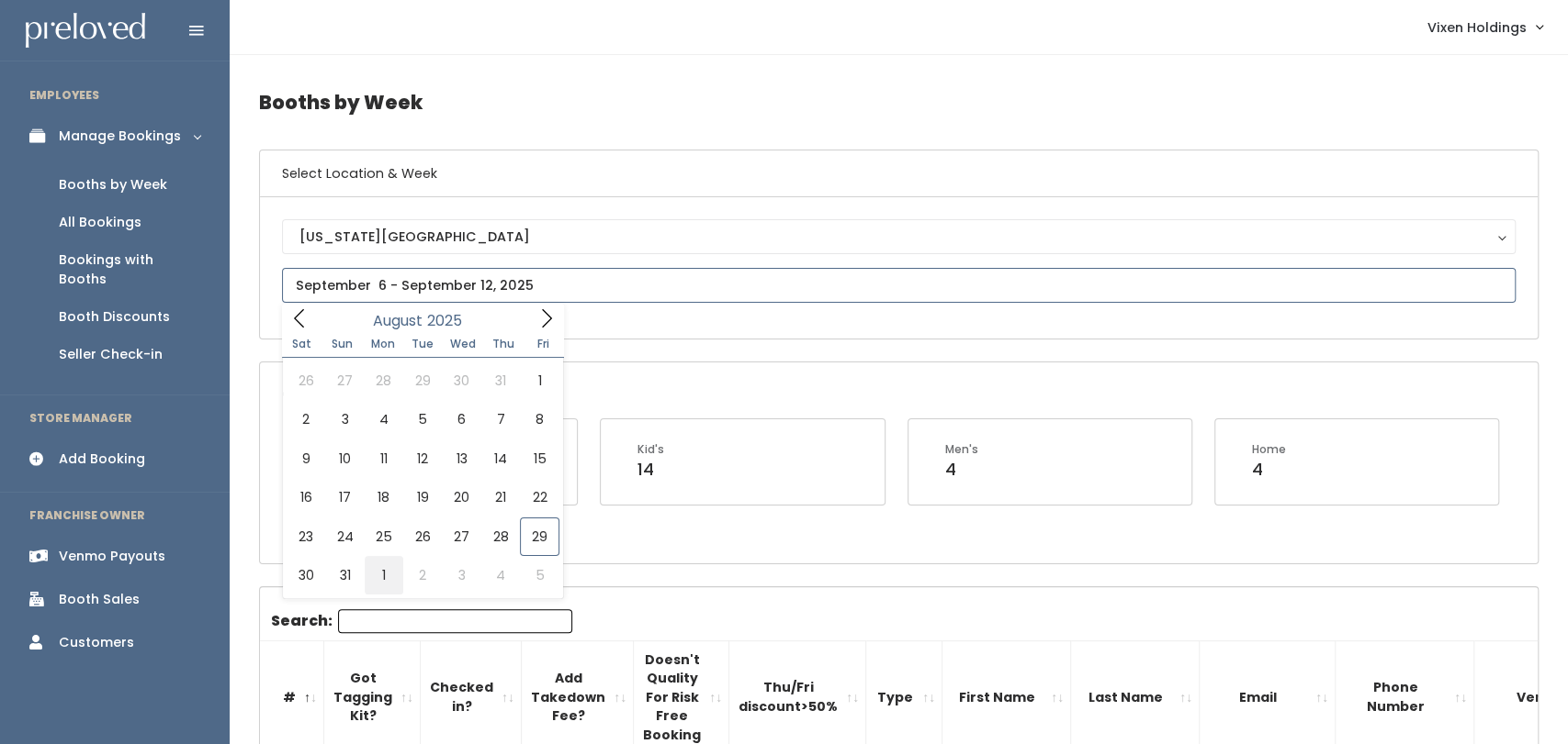
type input "[DATE] to [DATE]"
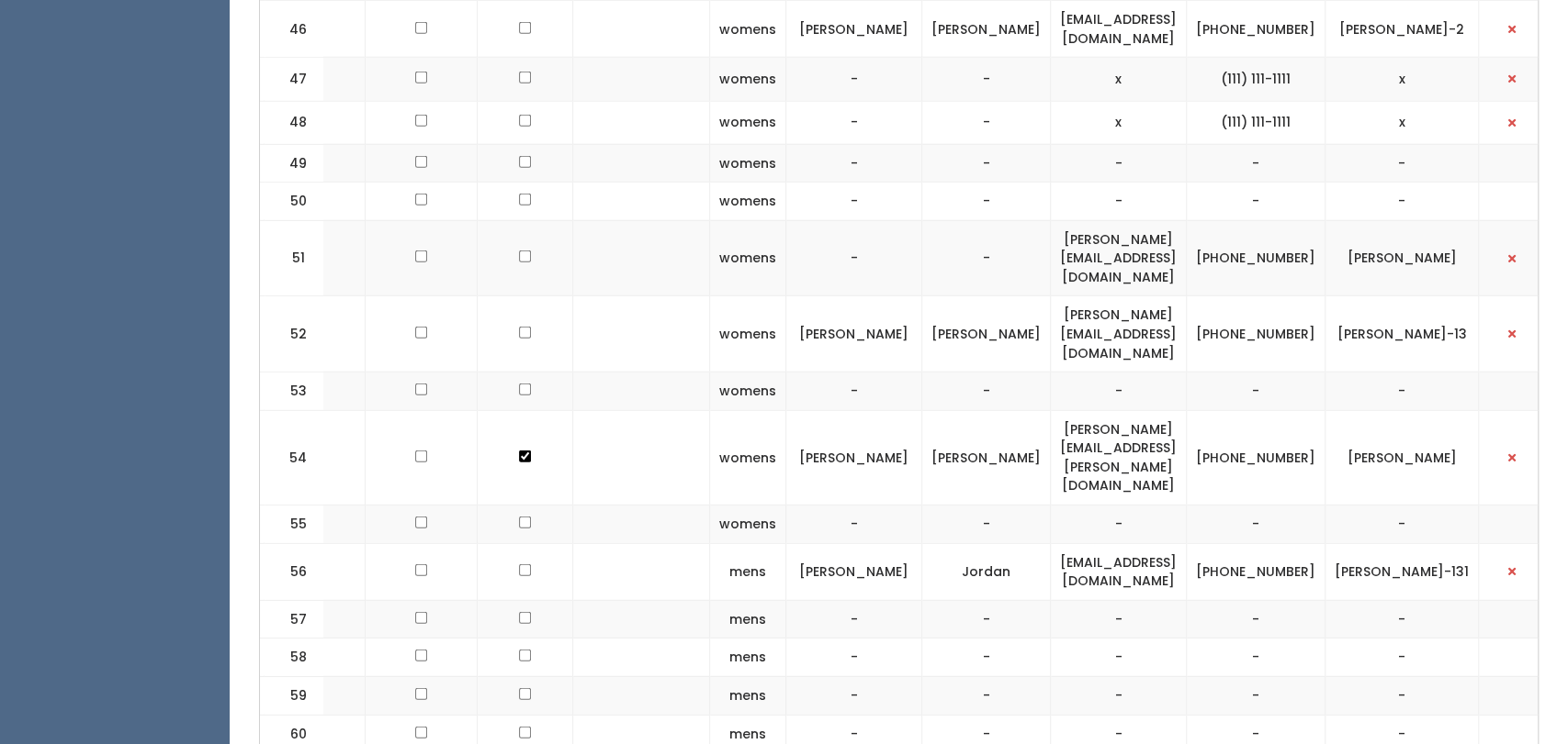
scroll to position [0, 162]
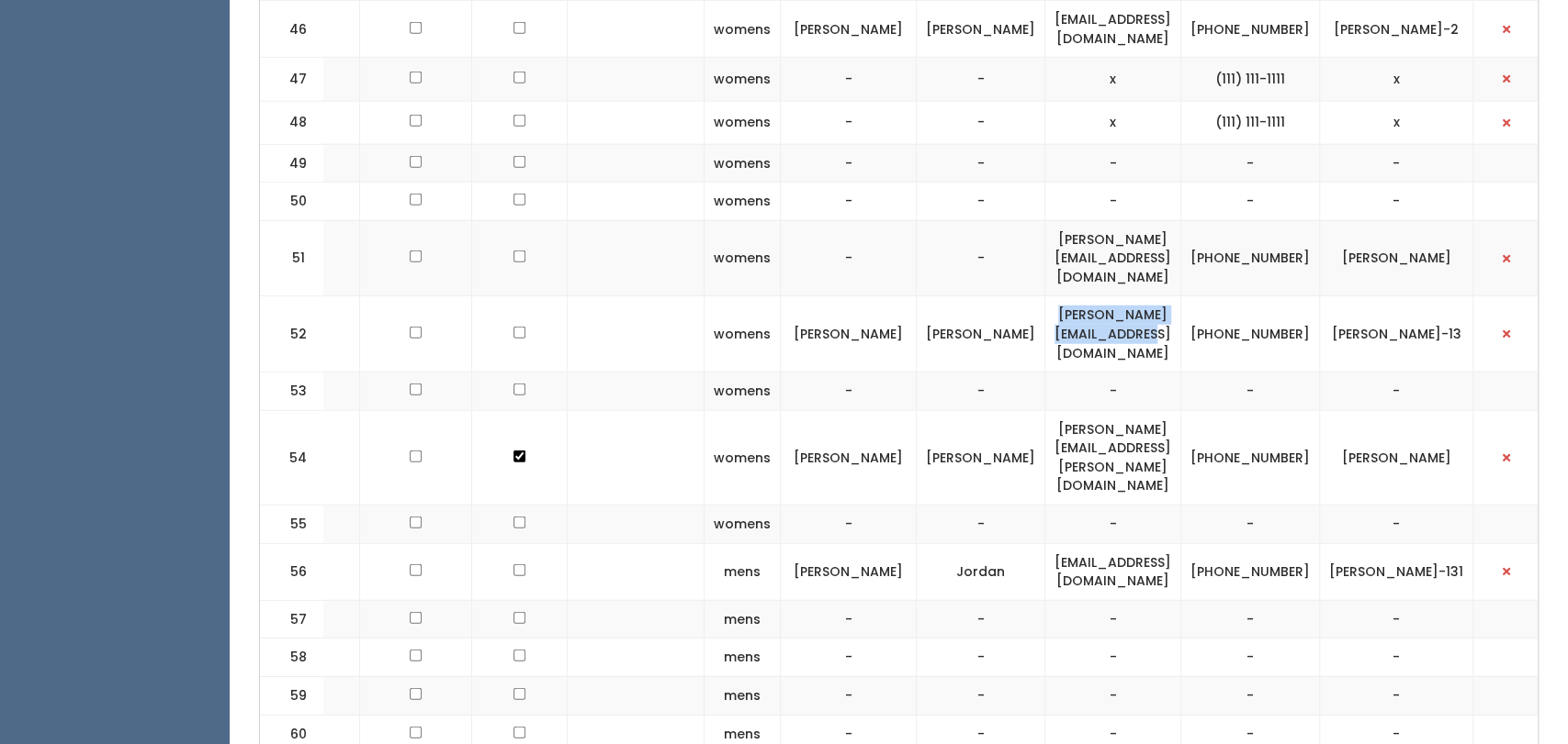
drag, startPoint x: 1231, startPoint y: 230, endPoint x: 1019, endPoint y: 227, distance: 212.0
click at [1045, 296] on td "[PERSON_NAME][EMAIL_ADDRESS][DOMAIN_NAME]" at bounding box center [1112, 334] width 136 height 76
copy td "[PERSON_NAME][EMAIL_ADDRESS][DOMAIN_NAME]"
drag, startPoint x: 1315, startPoint y: 233, endPoint x: 1247, endPoint y: 218, distance: 69.6
click at [1247, 296] on td "[PHONE_NUMBER]" at bounding box center [1250, 334] width 139 height 76
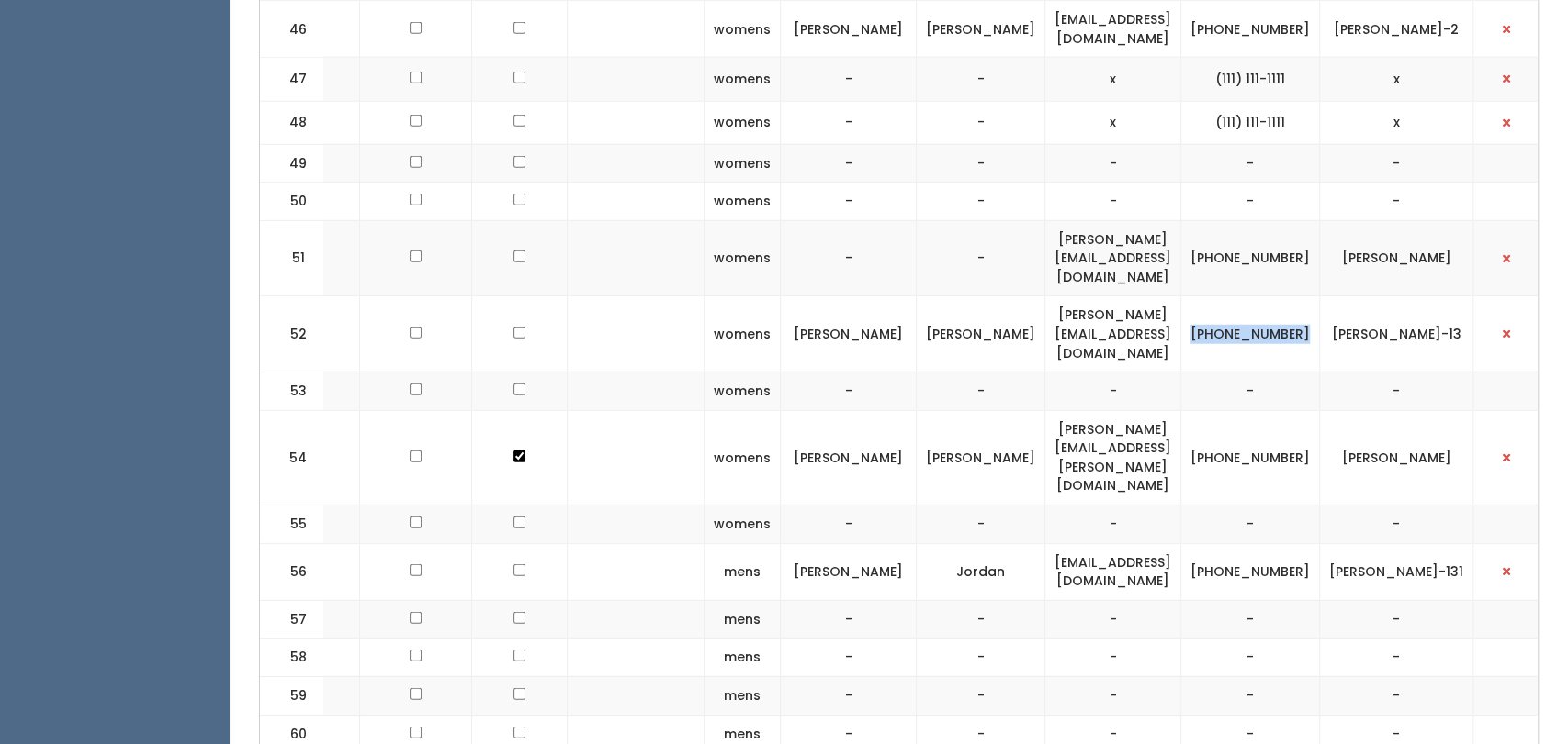
copy td "[PHONE_NUMBER]"
click at [1418, 296] on td "[PERSON_NAME]-13" at bounding box center [1396, 334] width 154 height 76
drag, startPoint x: 1450, startPoint y: 223, endPoint x: 1342, endPoint y: 237, distance: 108.9
click at [1342, 296] on td "noemy-flores-13" at bounding box center [1396, 334] width 154 height 76
copy td "[PERSON_NAME]-13"
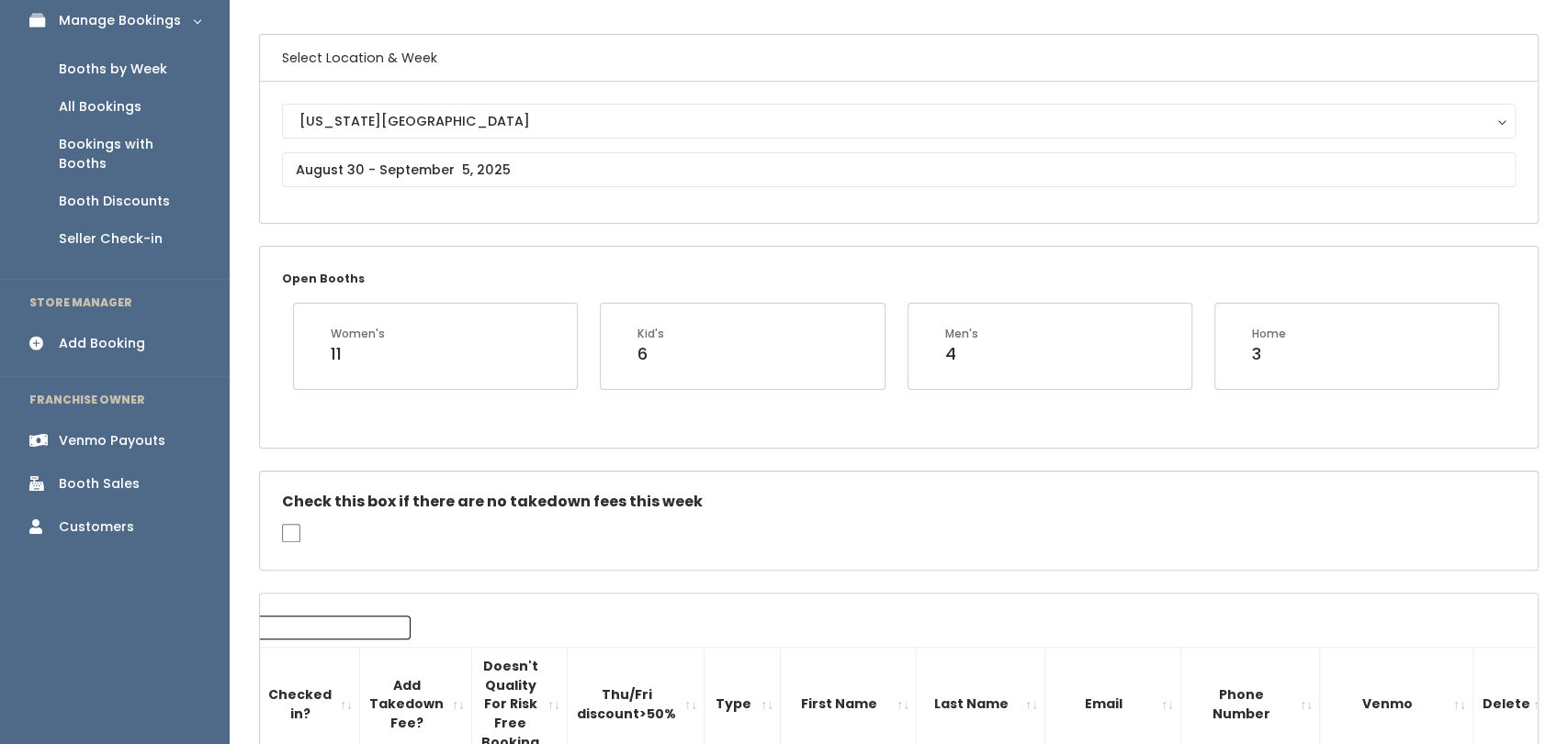
scroll to position [0, 0]
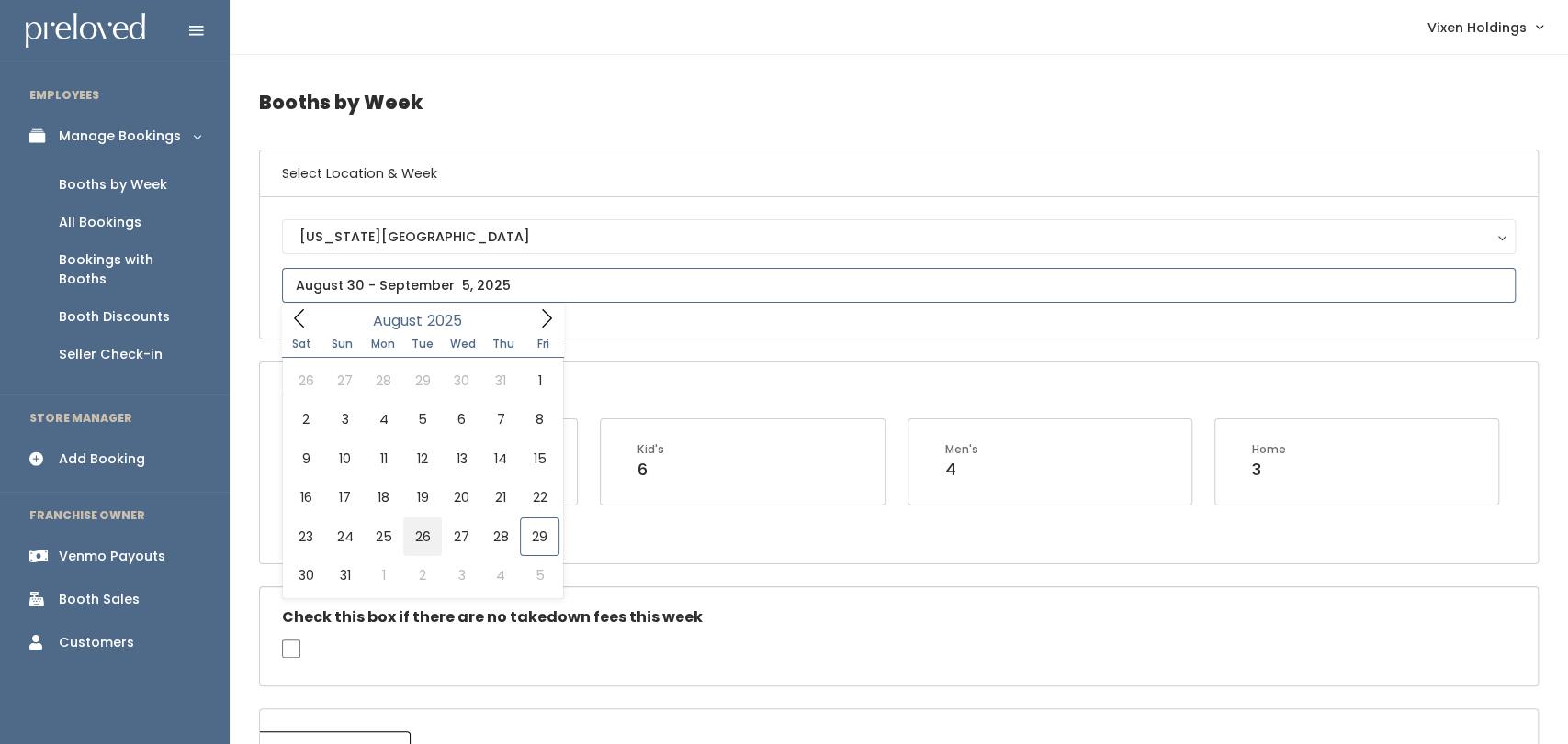
type input "August 23 to August 29"
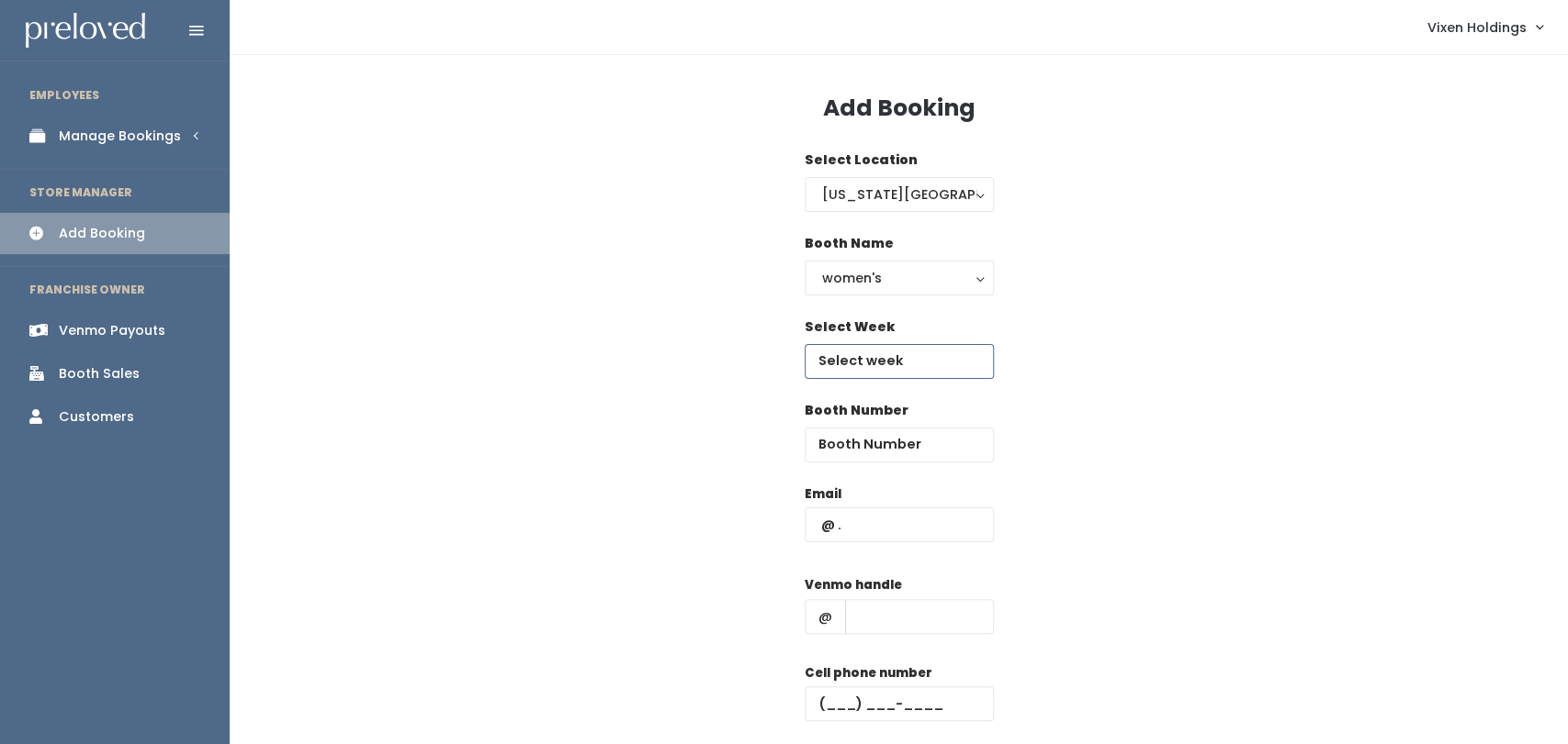
click at [931, 361] on body "EMPLOYEES Manage Bookings Booths by Week All Bookings Bookings with Booths Boot…" at bounding box center [784, 439] width 1568 height 879
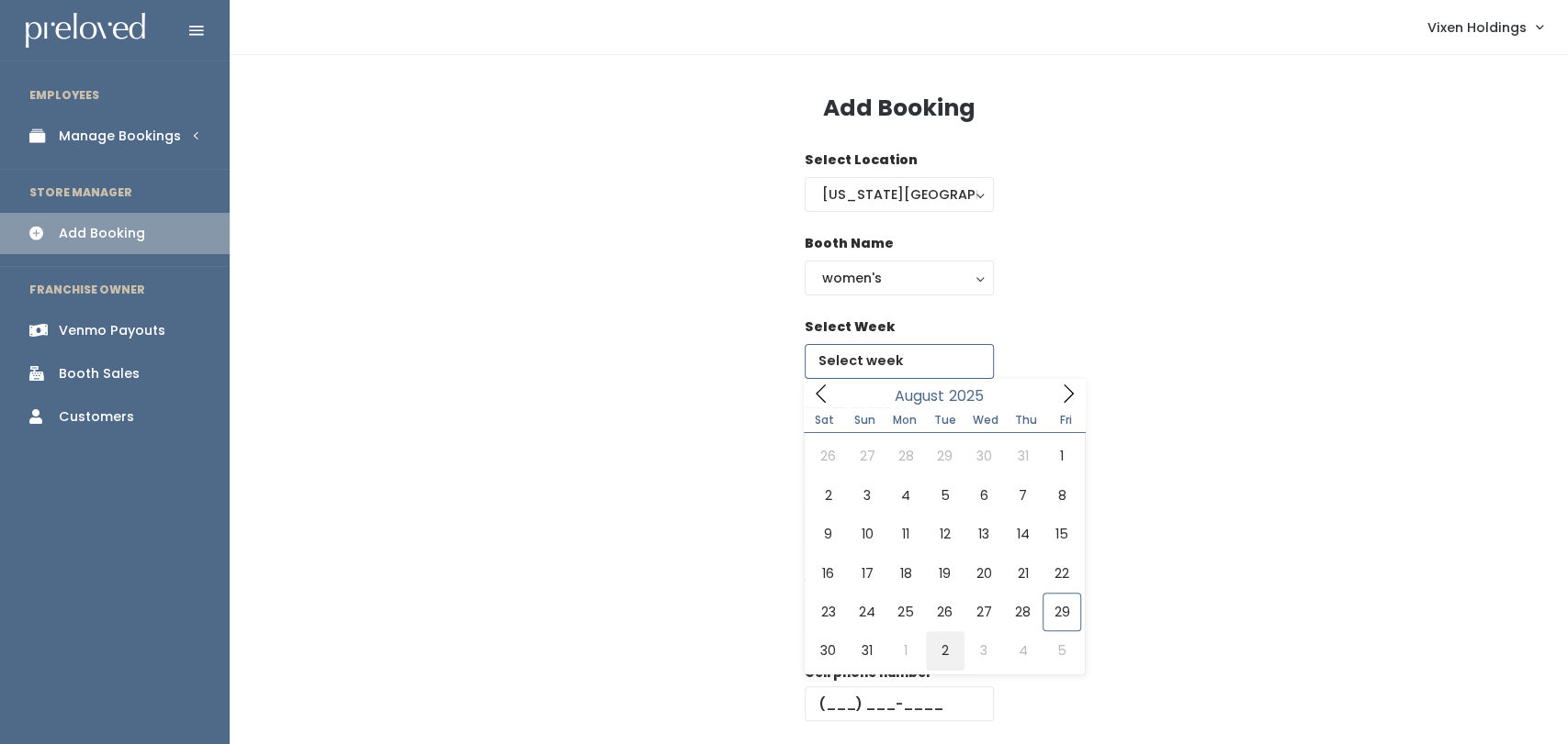
type input "[DATE] to [DATE]"
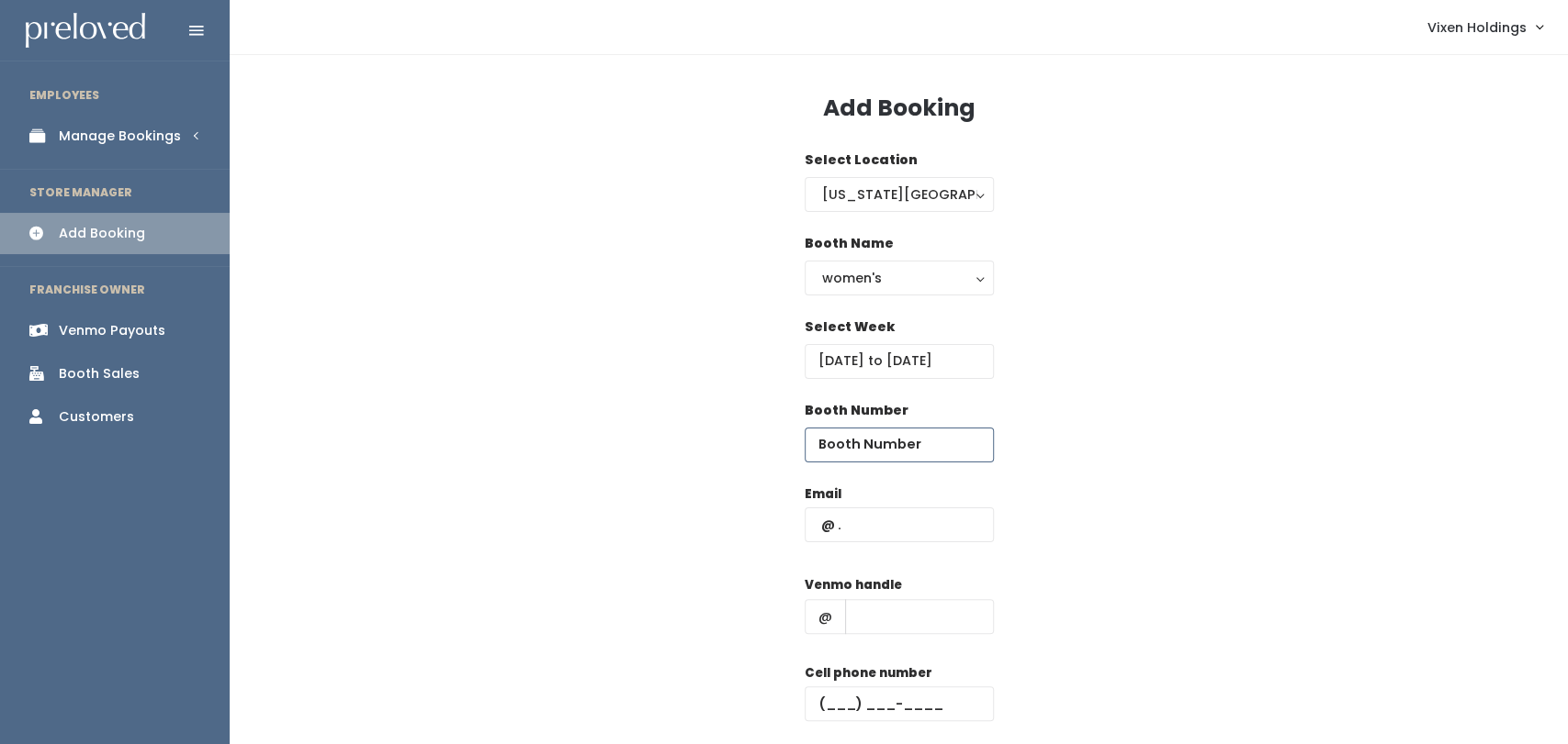
click at [908, 454] on input "number" at bounding box center [899, 445] width 189 height 35
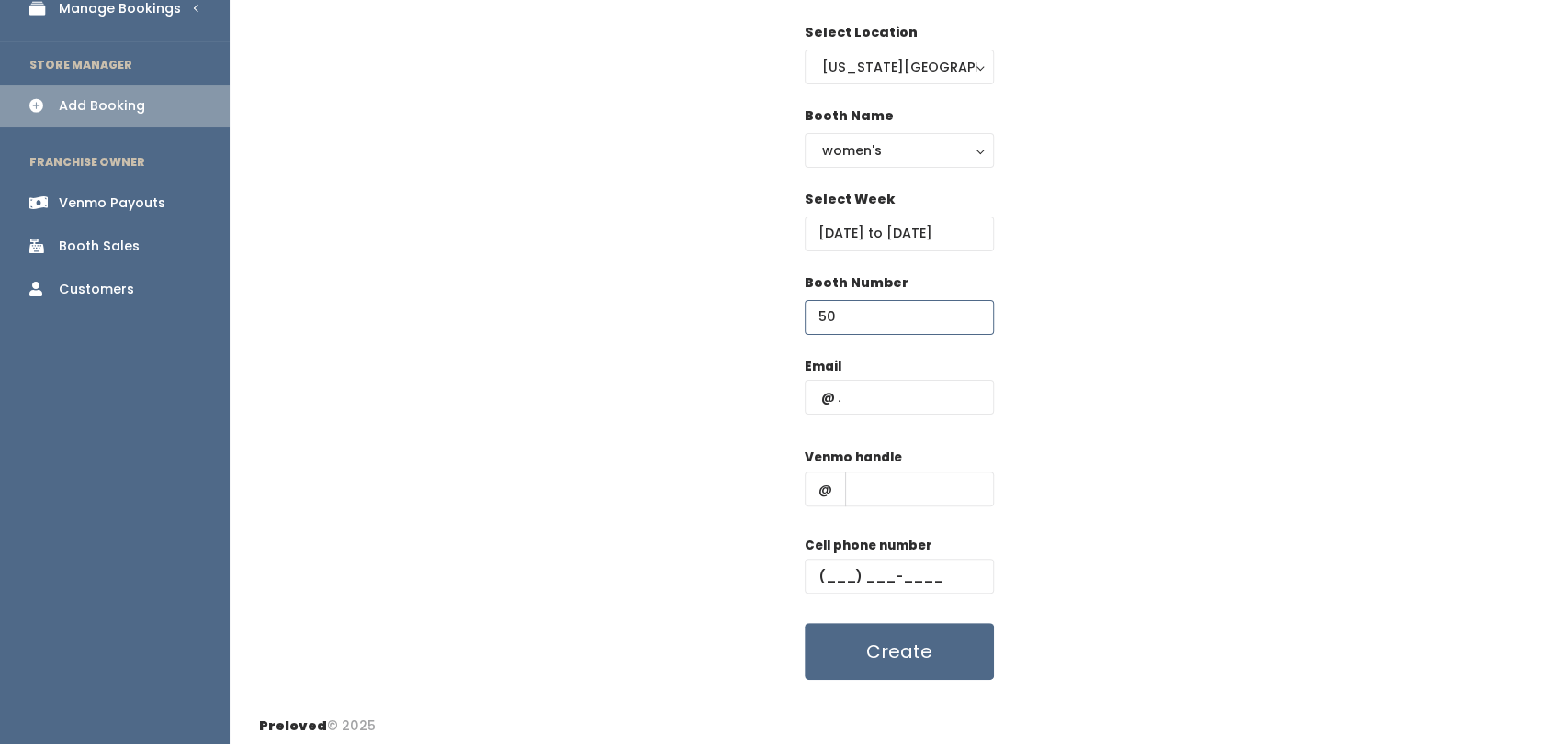
scroll to position [135, 0]
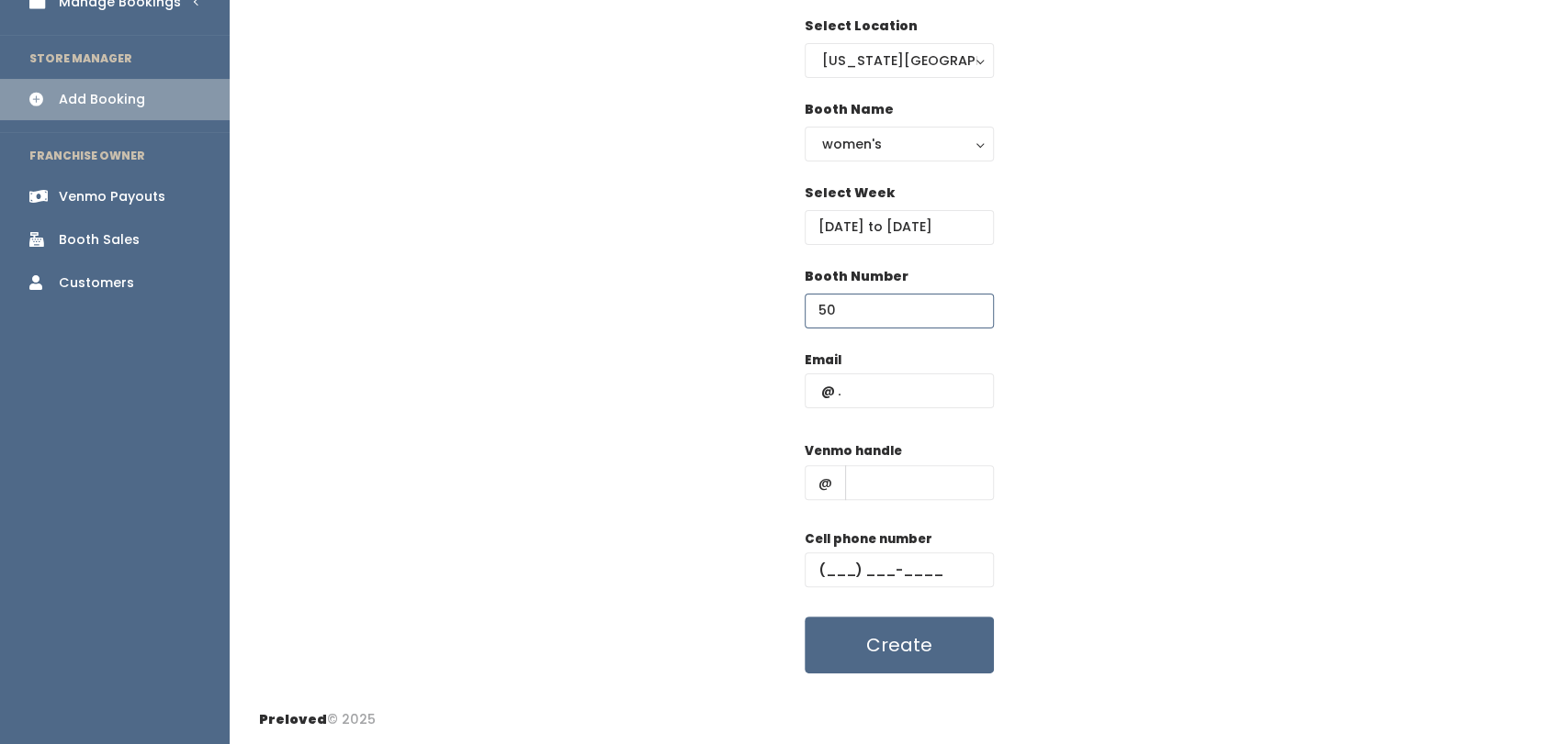
type input "50"
click at [886, 381] on input "text" at bounding box center [899, 390] width 189 height 35
paste input "noemy.flores1121@gmail.com"
type input "noemy.flores1121@gmail.com"
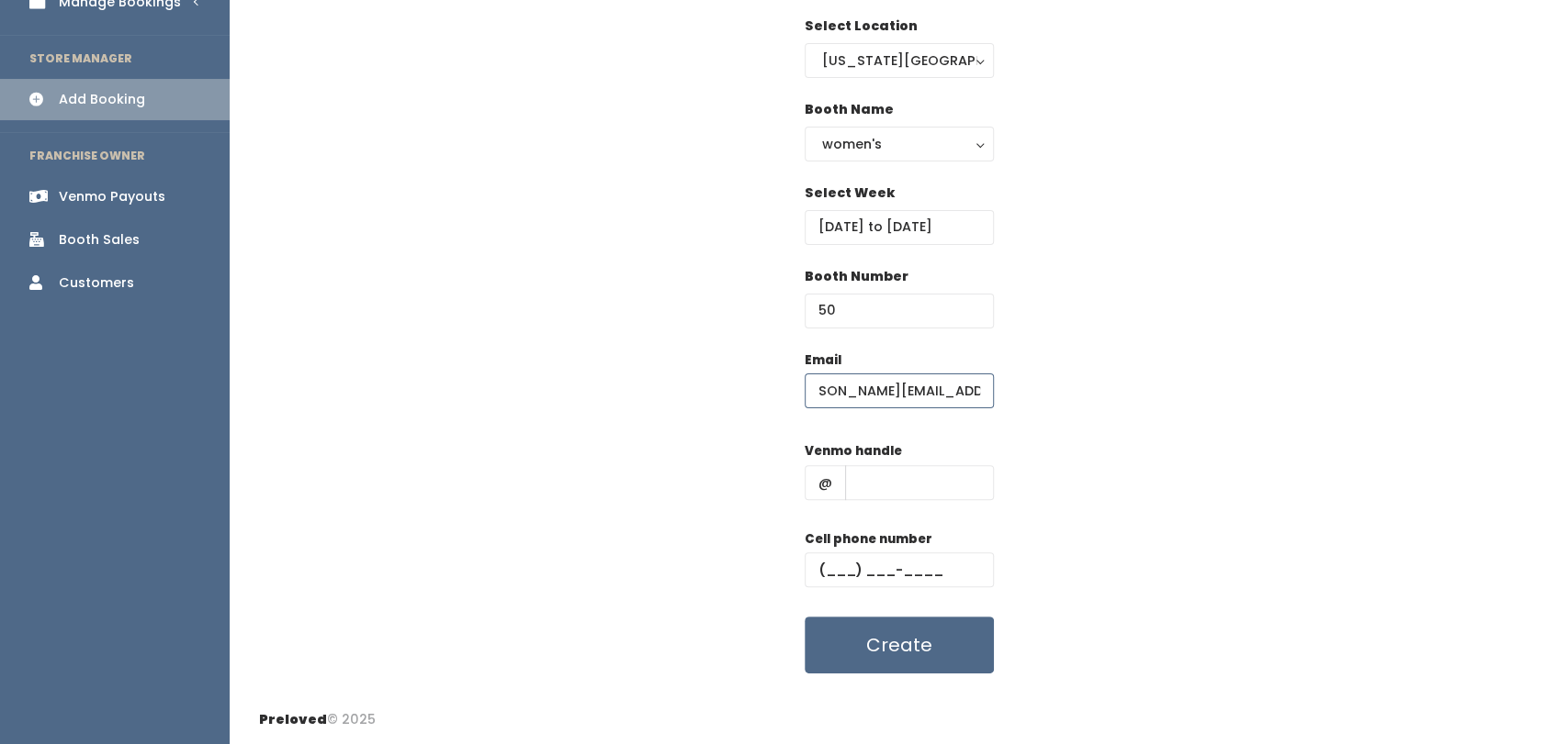
scroll to position [0, 0]
click at [828, 573] on input "text" at bounding box center [899, 570] width 189 height 35
paste input "[PHONE_NUMBER]"
type input "[PHONE_NUMBER]"
click at [932, 484] on input "text" at bounding box center [919, 482] width 149 height 35
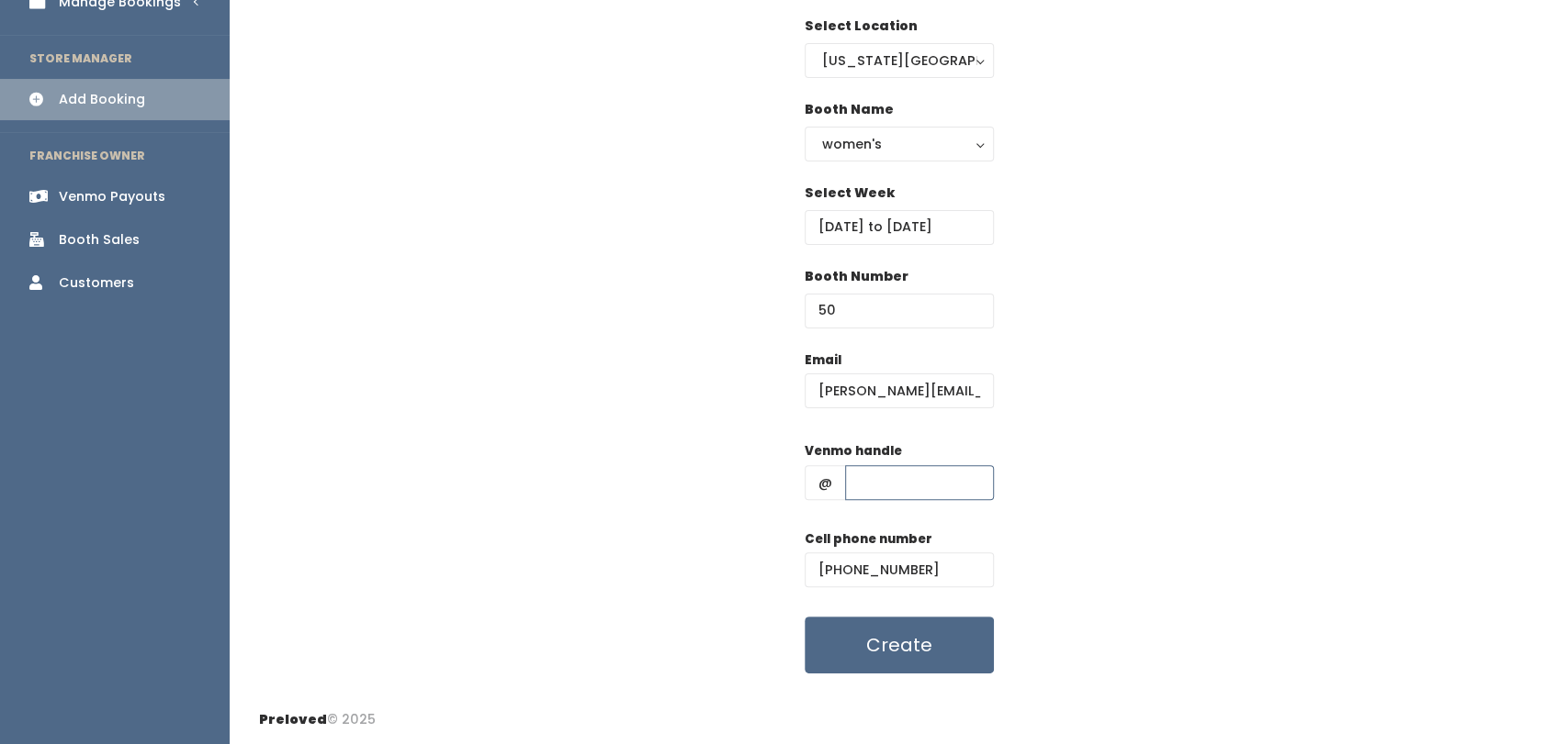
paste input "[PERSON_NAME]-13"
type input "[PERSON_NAME]-13"
click at [958, 649] on button "Create" at bounding box center [899, 645] width 189 height 56
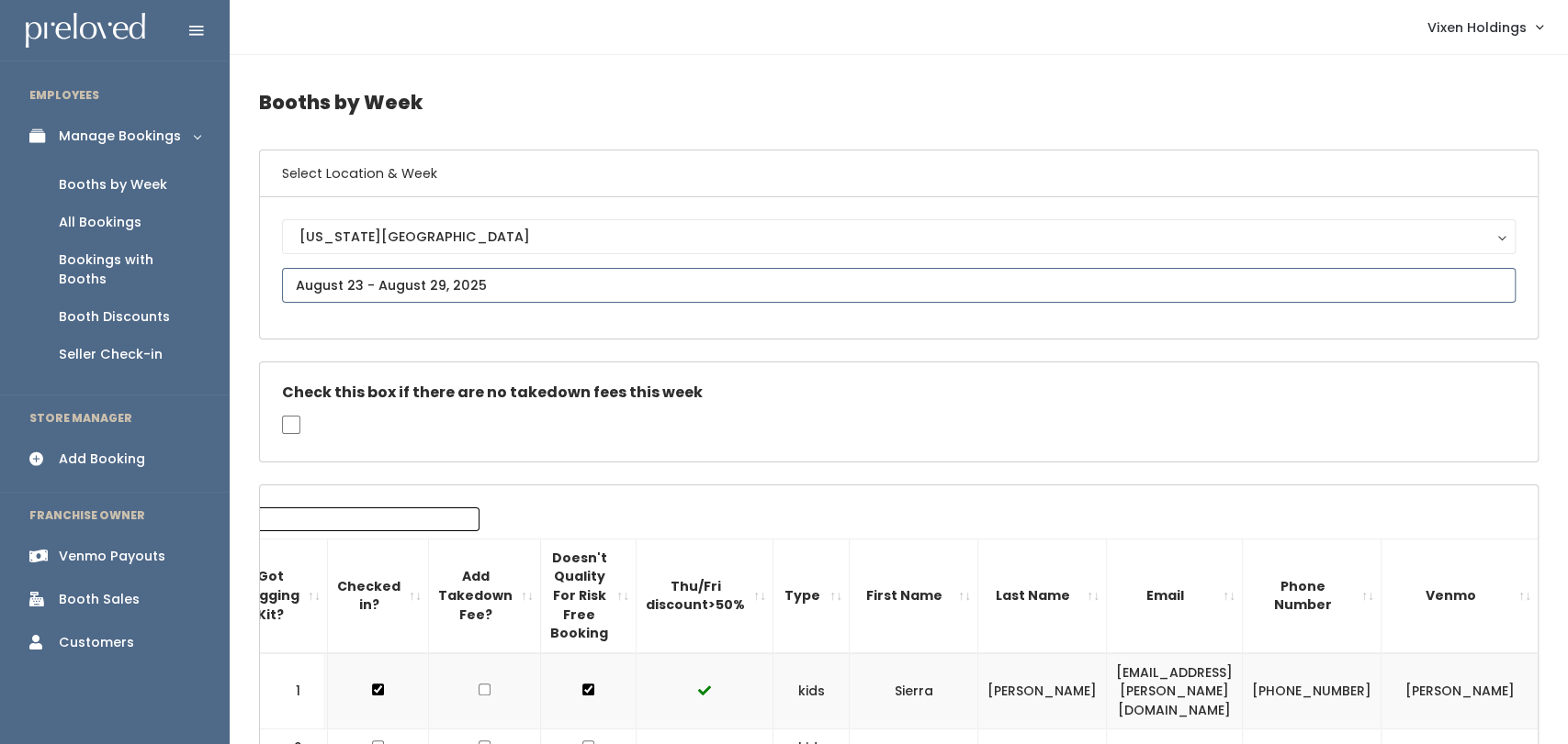
click at [451, 278] on input "text" at bounding box center [898, 285] width 1233 height 35
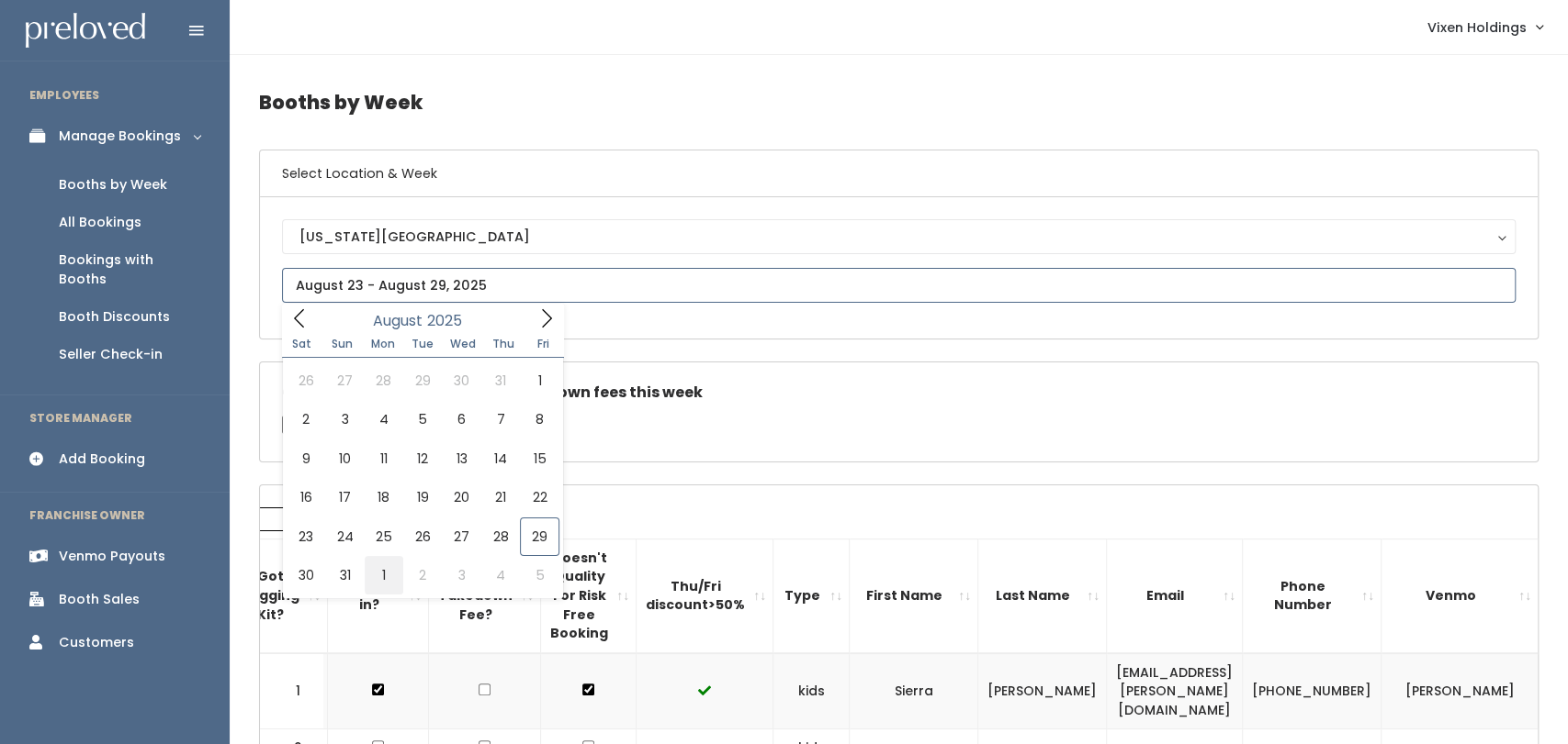
type input "August 30 to September 5"
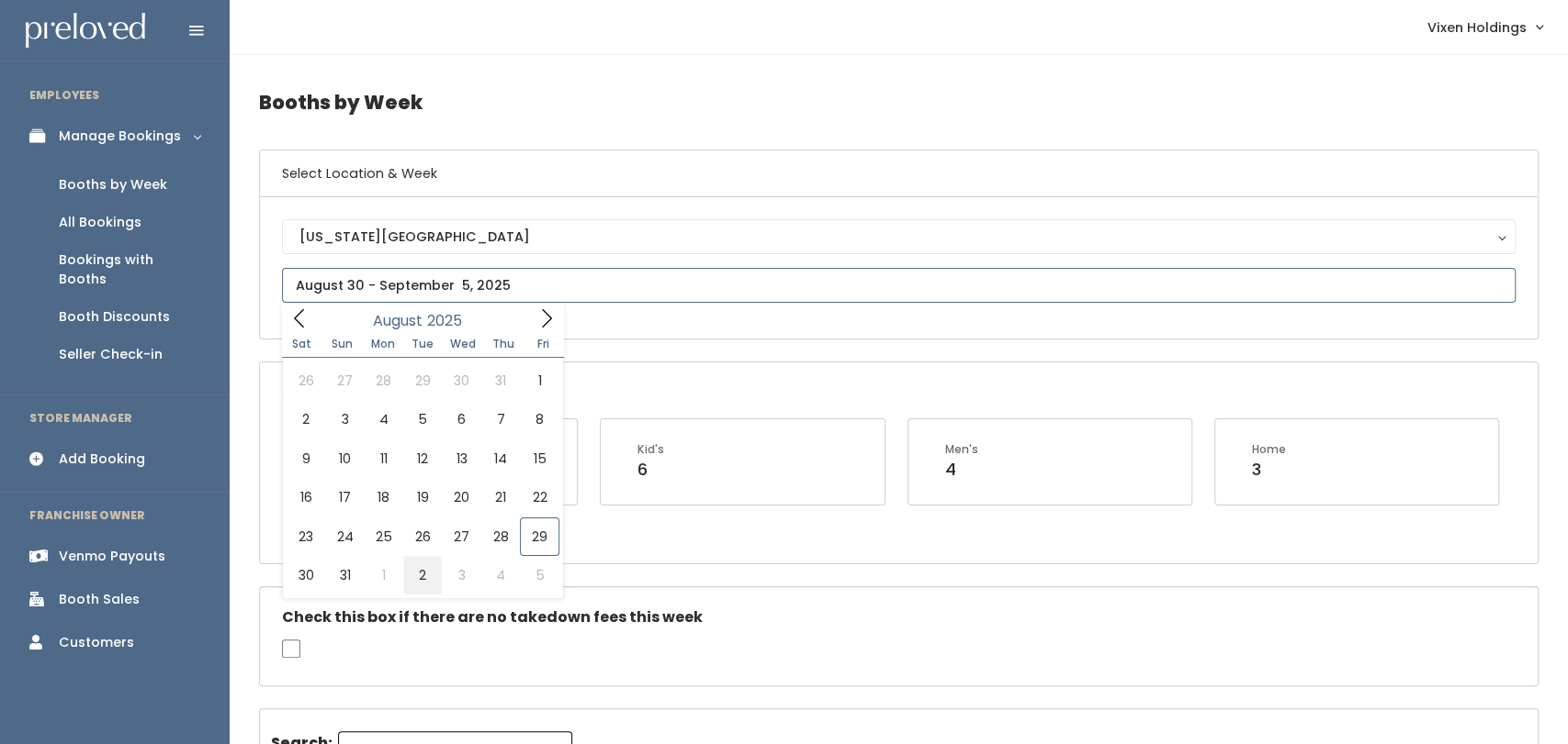
type input "August 30 to September 5"
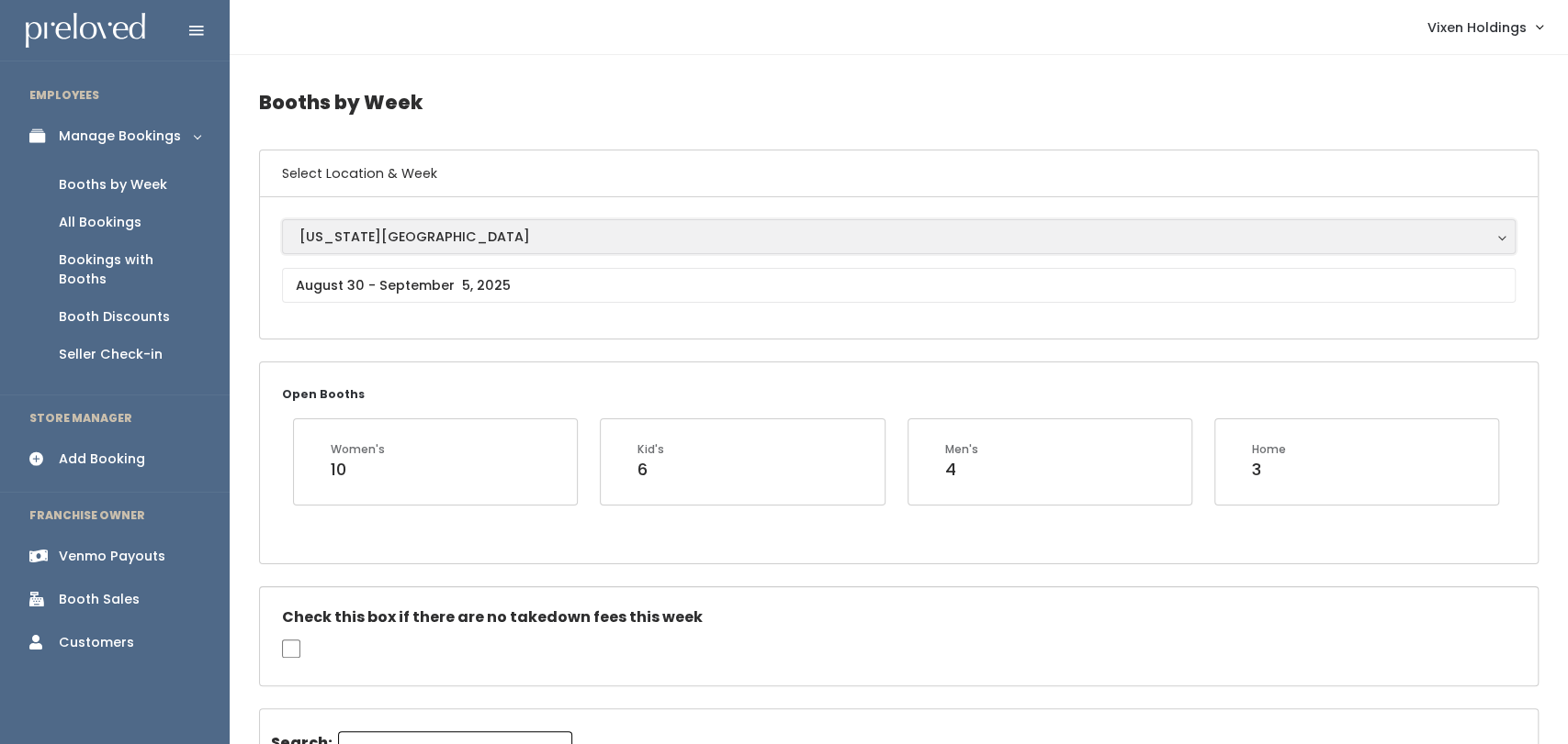
click at [473, 251] on button "[US_STATE][GEOGRAPHIC_DATA]" at bounding box center [898, 236] width 1233 height 35
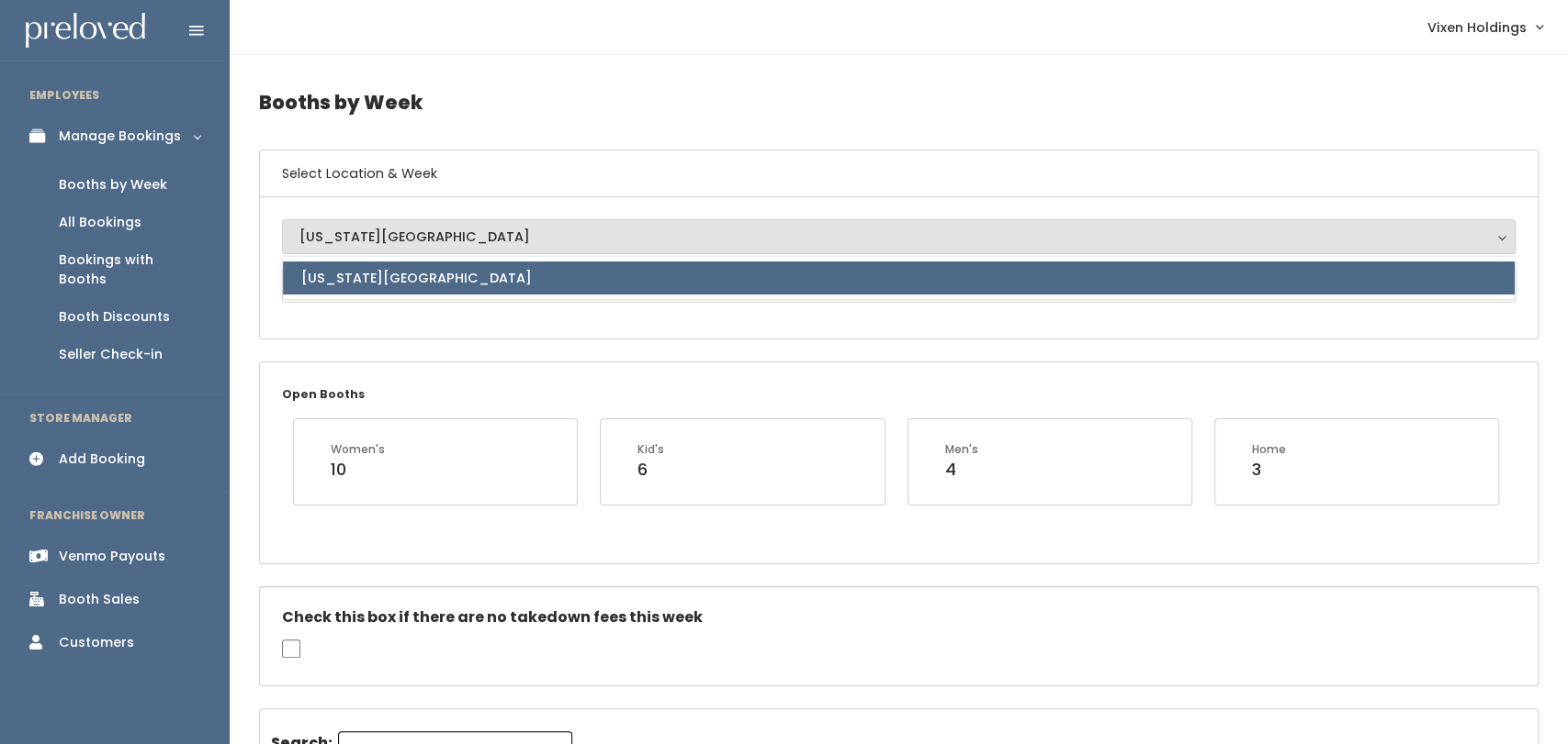
click at [664, 95] on h4 "Booths by Week" at bounding box center [898, 102] width 1280 height 51
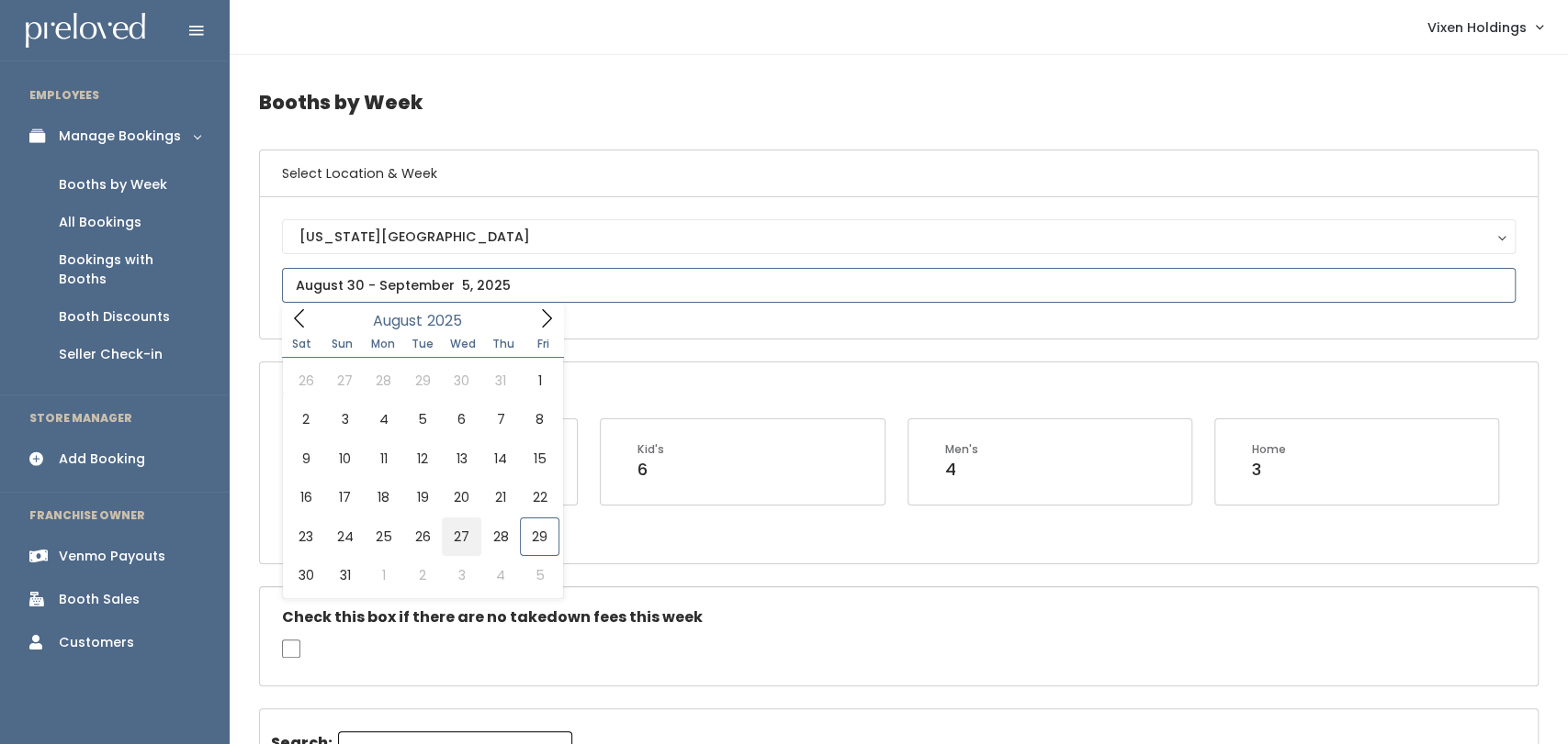
type input "August 23 to August 29"
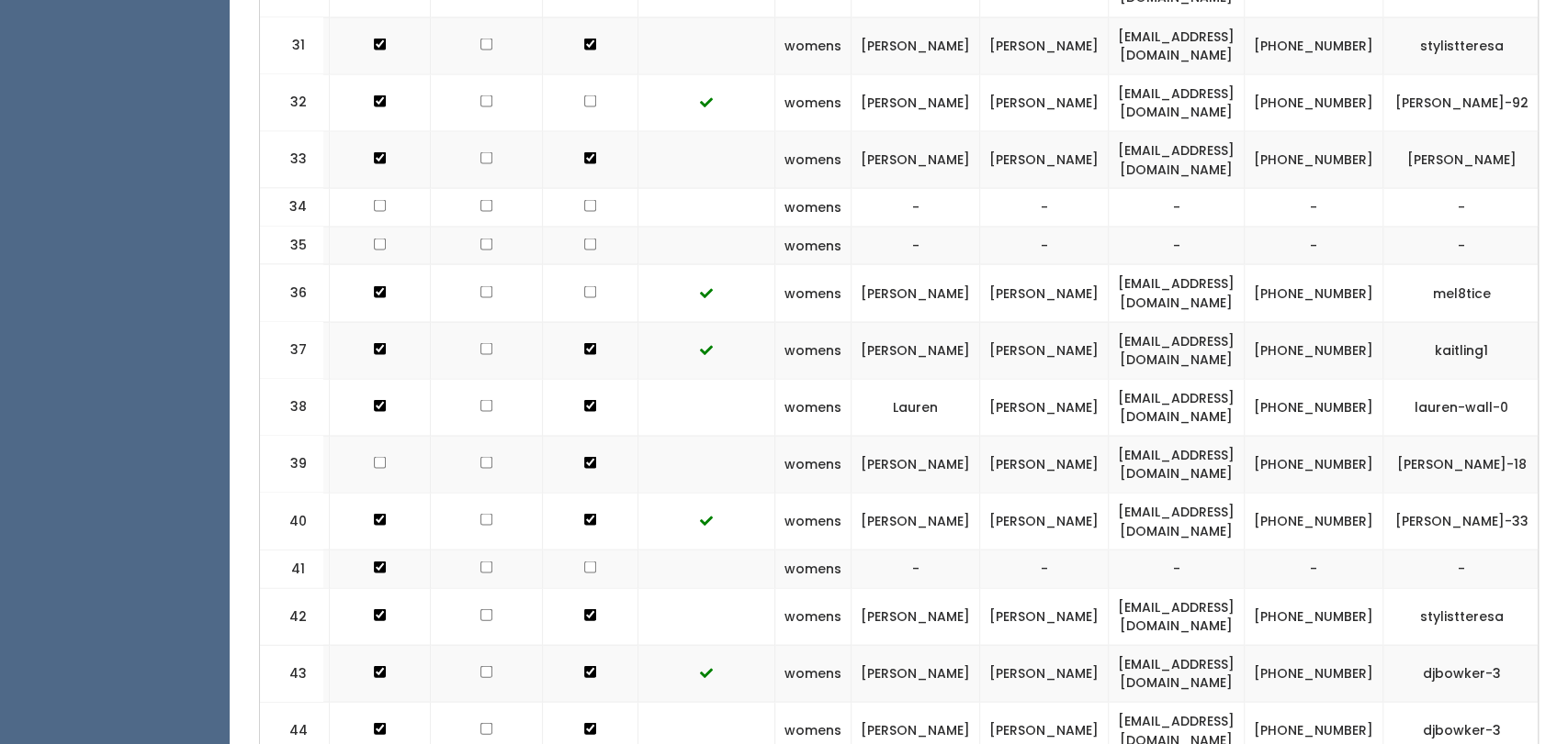
scroll to position [2339, 0]
